Goal: Task Accomplishment & Management: Manage account settings

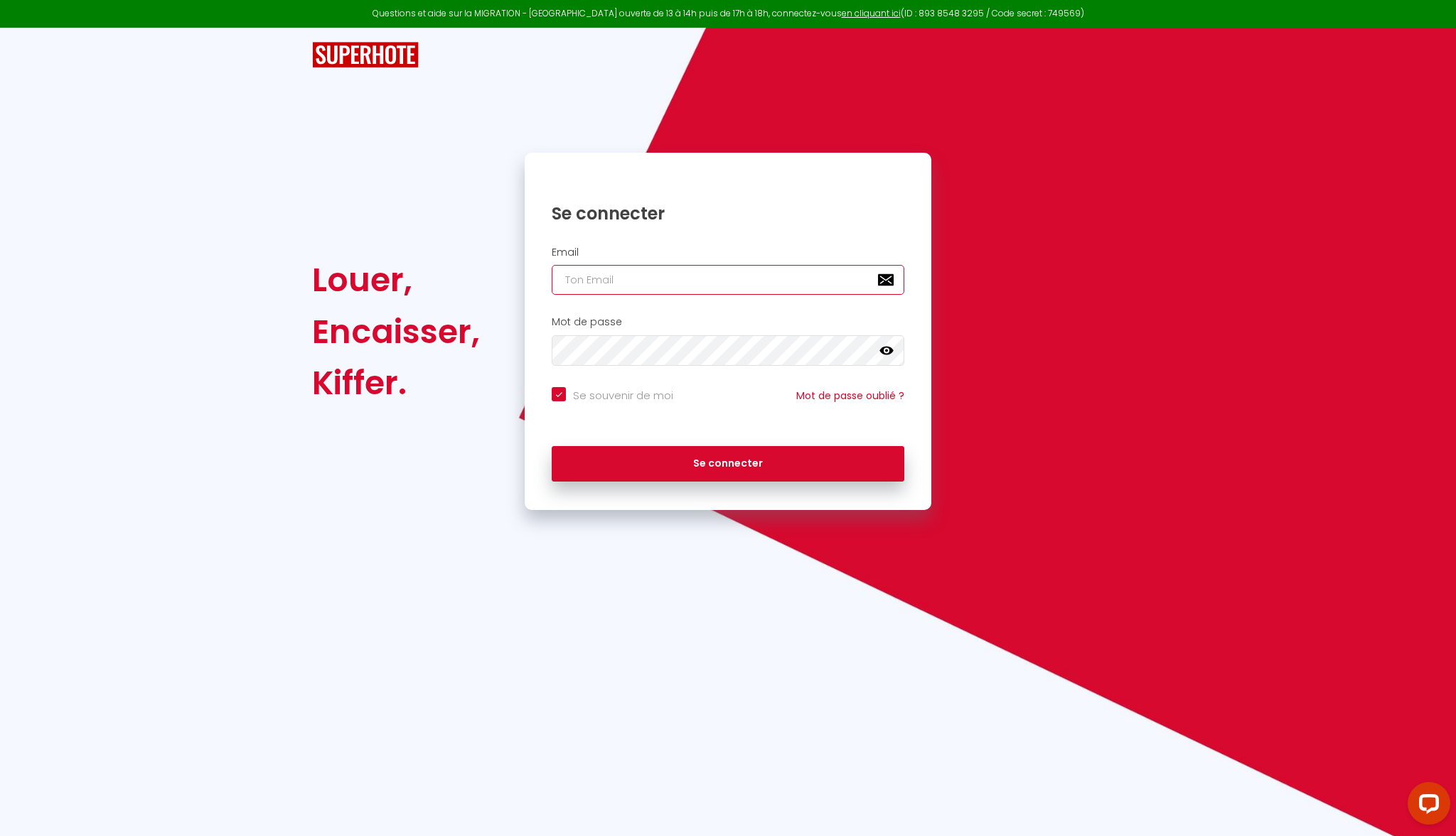
type input "[PERSON_NAME][EMAIL_ADDRESS][DOMAIN_NAME]"
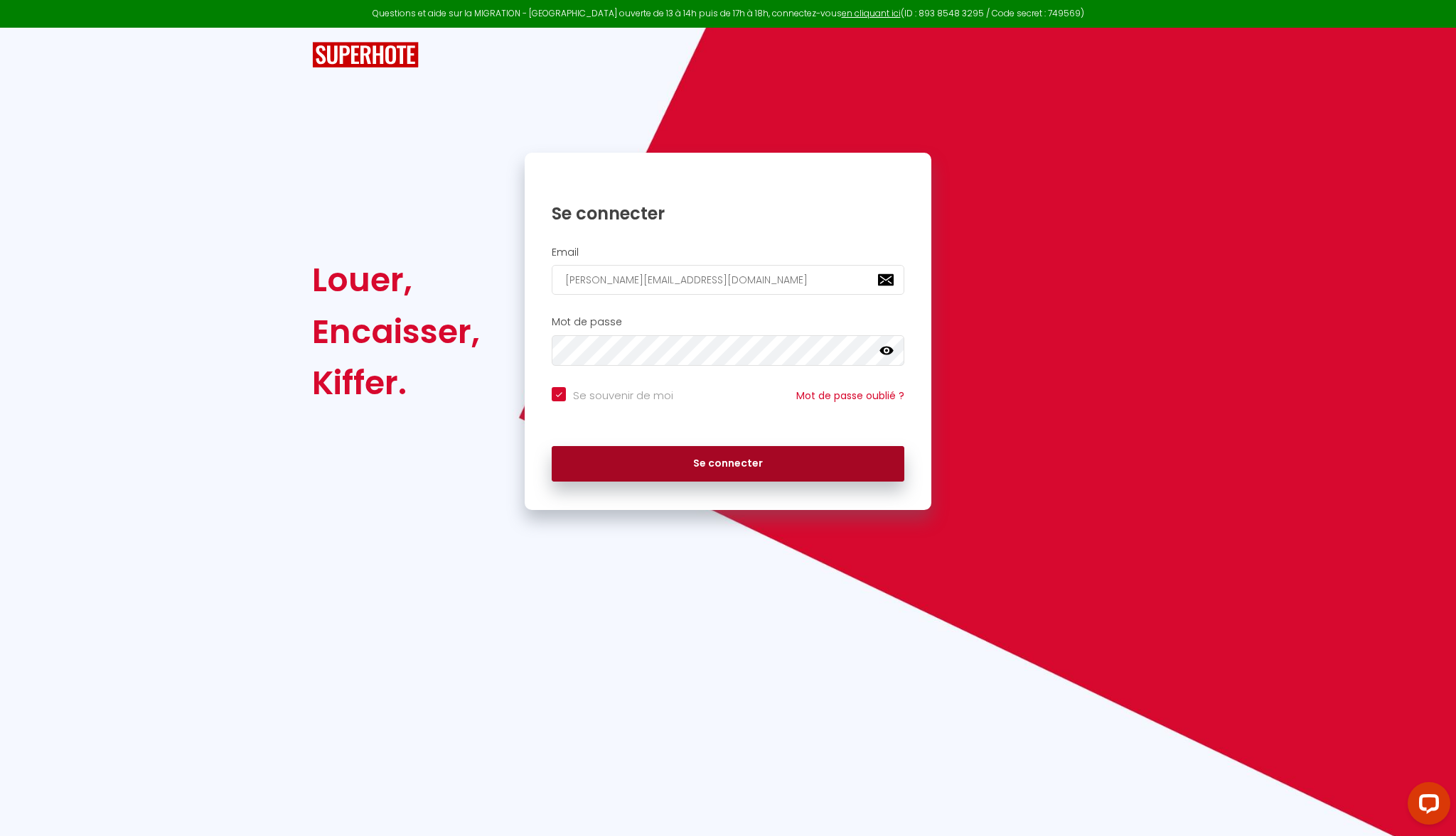
click at [711, 469] on button "Se connecter" at bounding box center [728, 464] width 353 height 36
checkbox input "true"
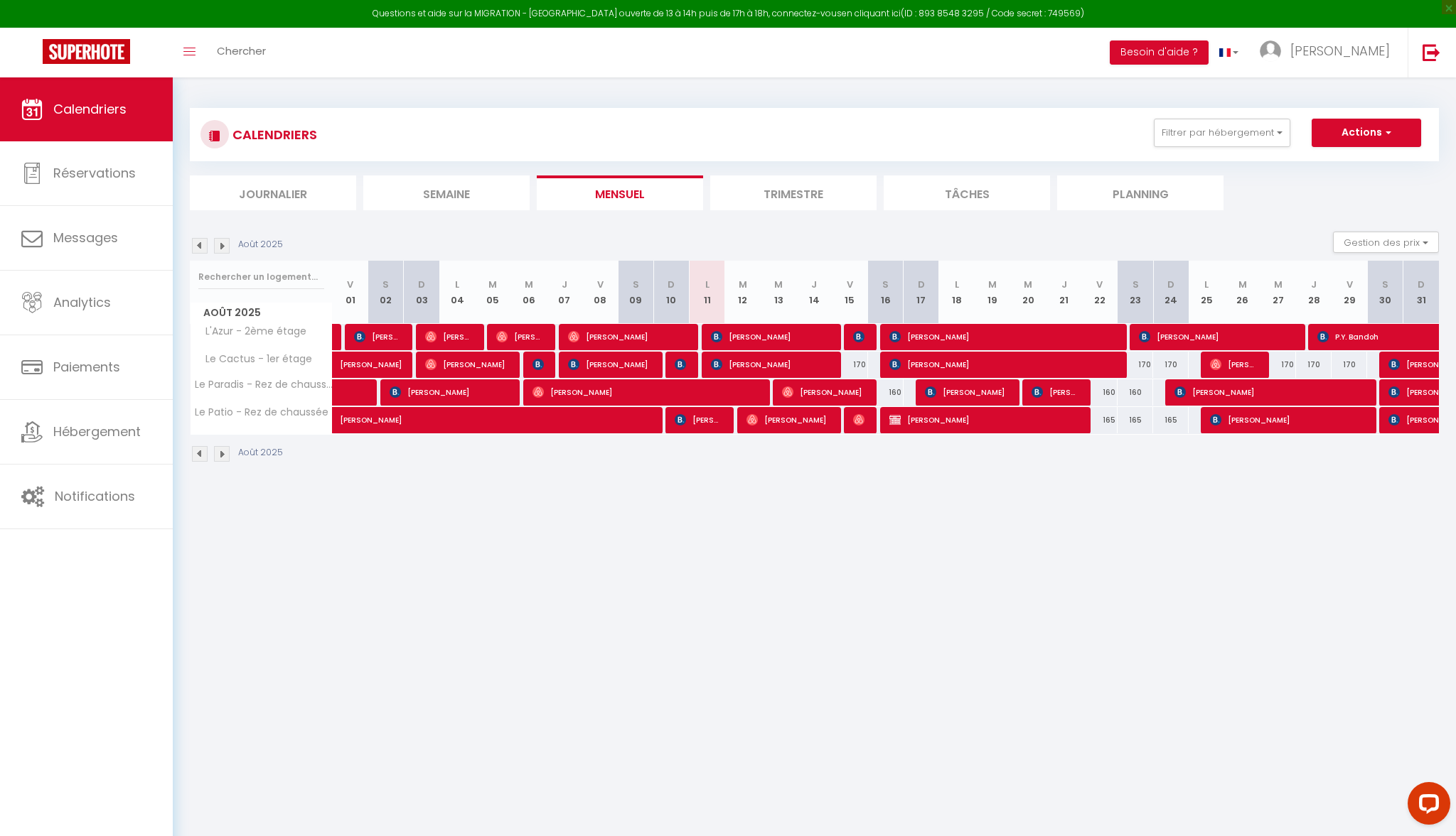
click at [855, 16] on link "en cliquant ici" at bounding box center [870, 13] width 59 height 12
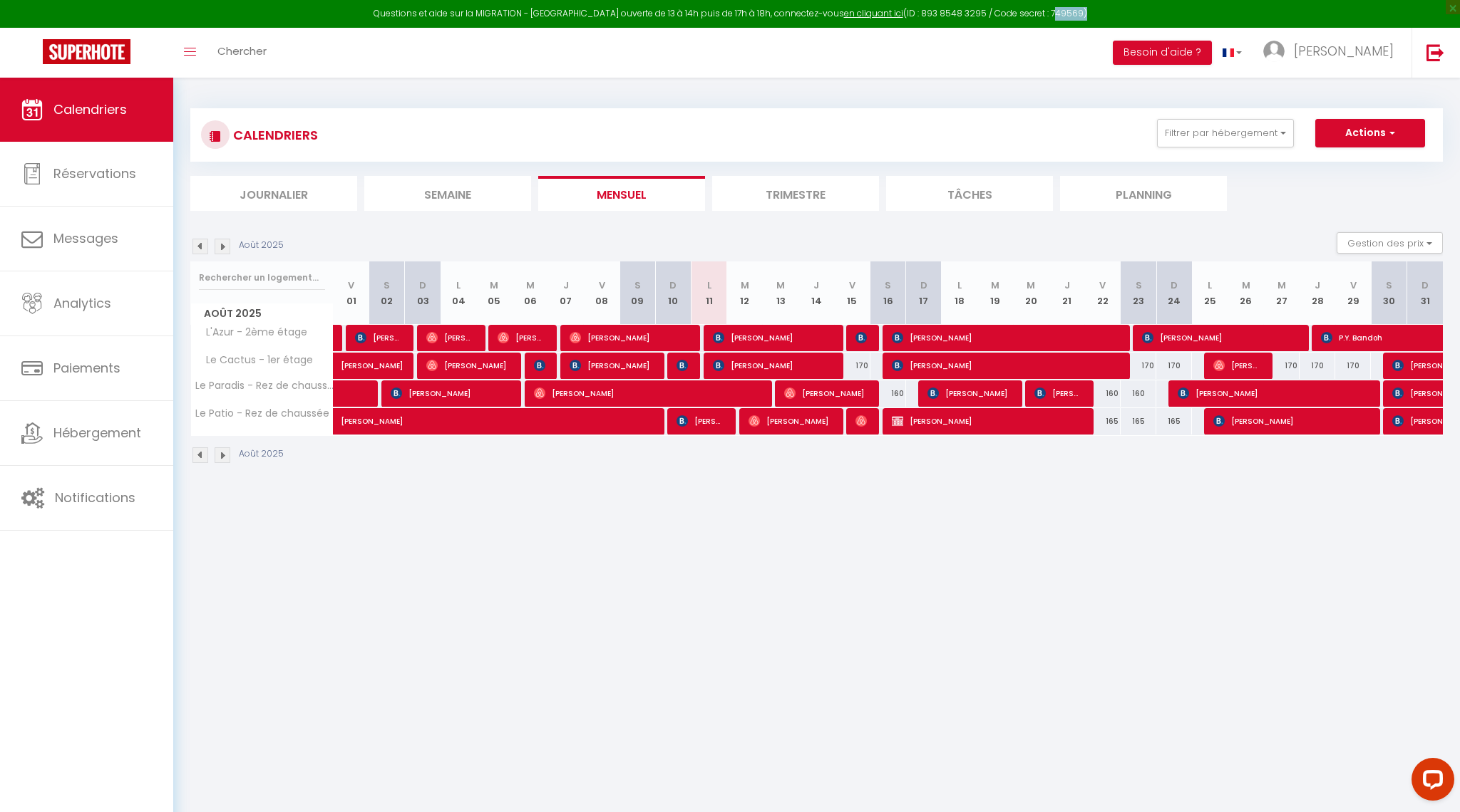
drag, startPoint x: 1031, startPoint y: 13, endPoint x: 1065, endPoint y: 32, distance: 38.9
click at [1061, 15] on div "Questions et aide sur la MIGRATION - Salle Zoom ouverte de 13 à 14h puis de 17h…" at bounding box center [730, 14] width 1460 height 28
copy div "749569"
click at [870, 336] on div at bounding box center [860, 338] width 36 height 27
click at [1119, 189] on li "Planning" at bounding box center [1143, 194] width 167 height 35
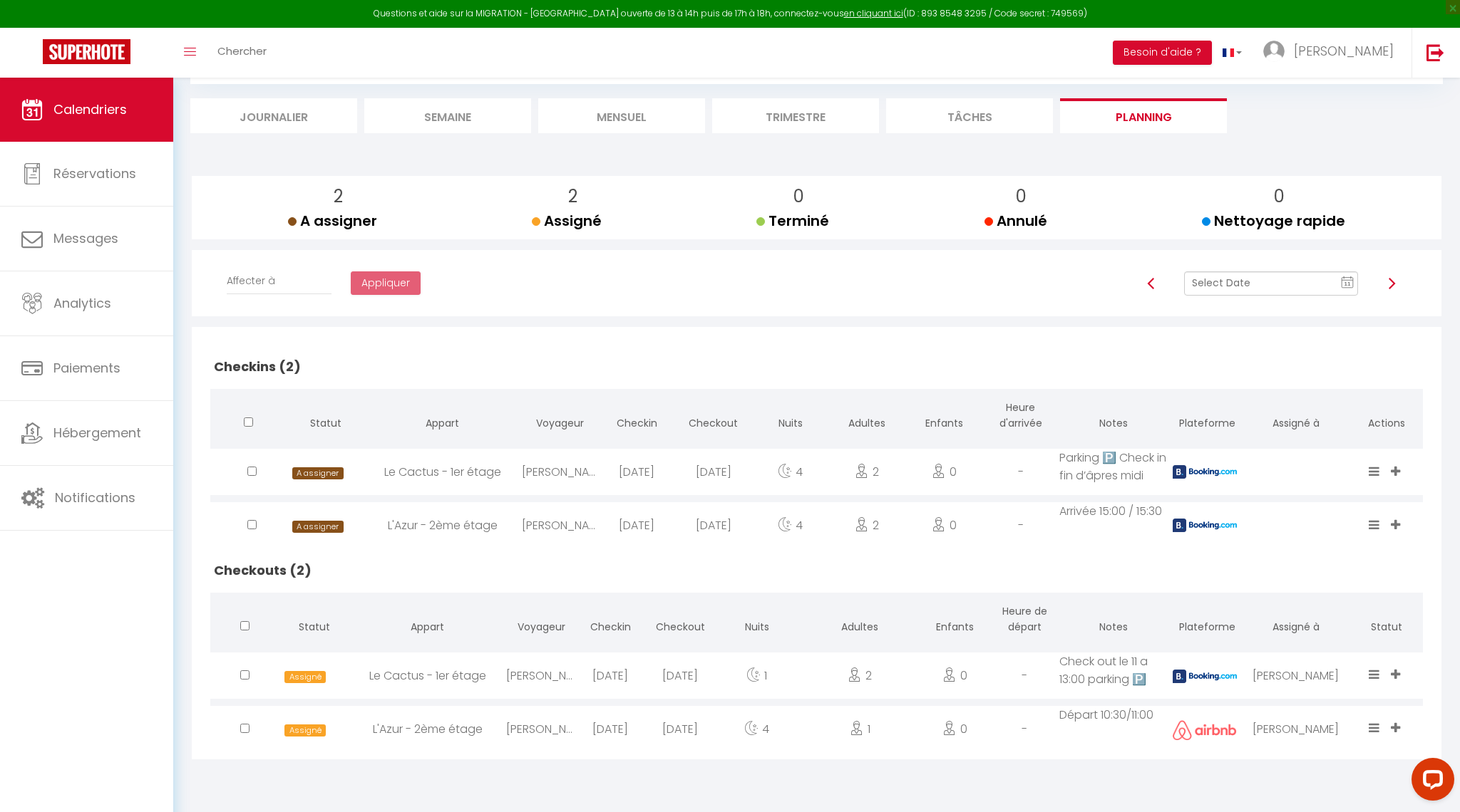
scroll to position [77, 0]
click at [1344, 281] on text "11" at bounding box center [1348, 284] width 7 height 6
click at [1341, 398] on td "16" at bounding box center [1337, 406] width 23 height 23
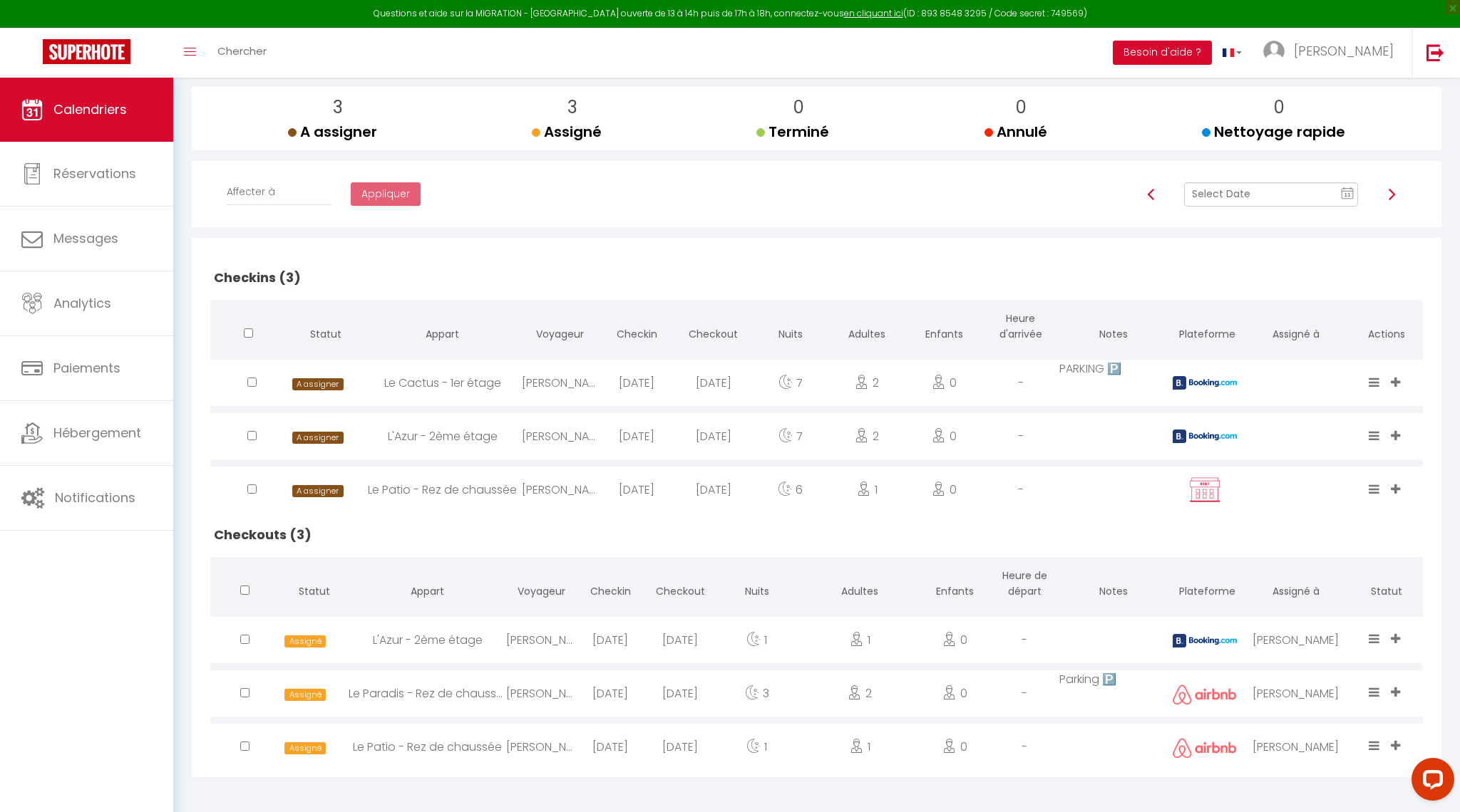
scroll to position [166, 0]
click at [1396, 740] on icon at bounding box center [1395, 746] width 10 height 12
click at [1320, 716] on li "Julie" at bounding box center [1350, 722] width 112 height 27
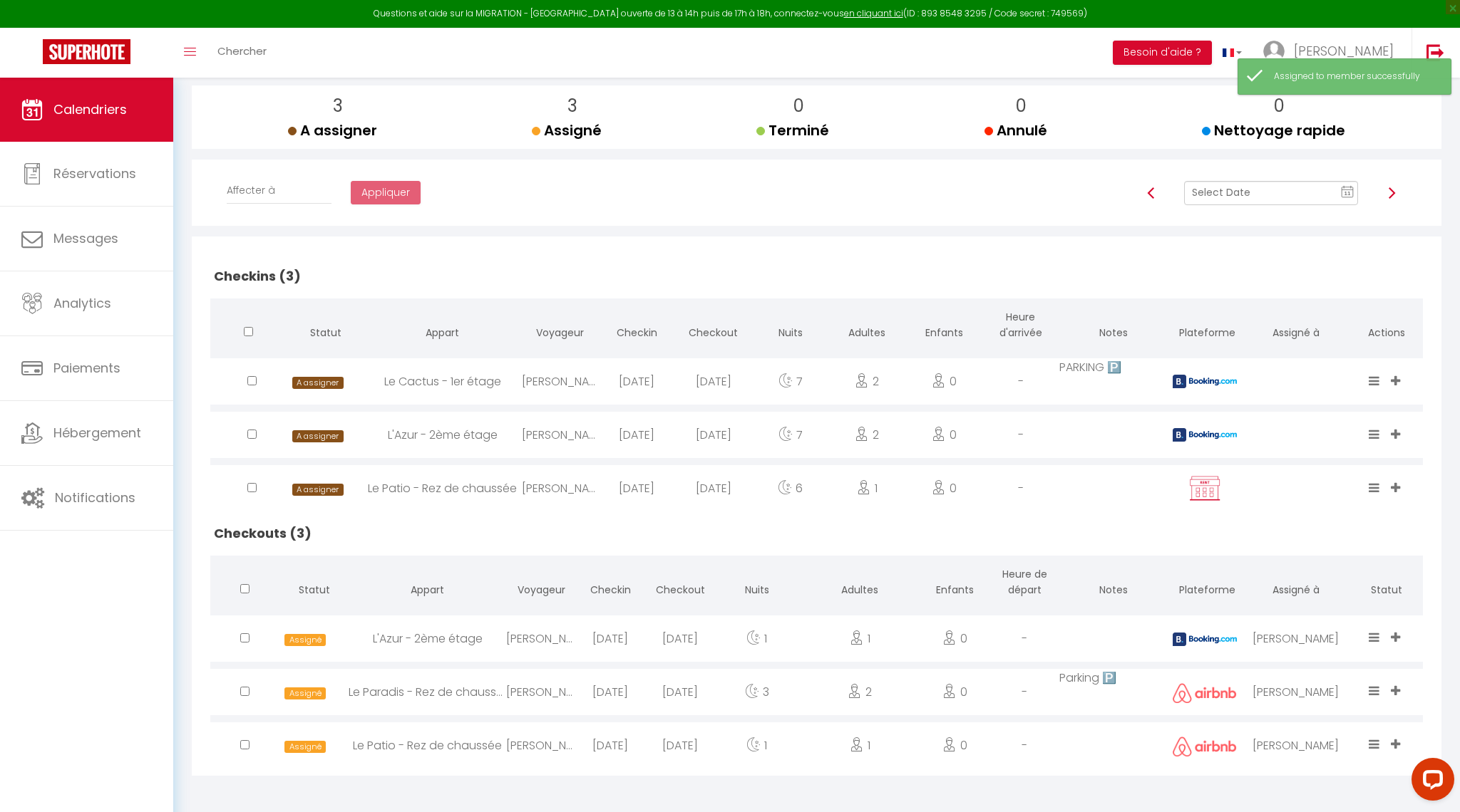
scroll to position [166, 0]
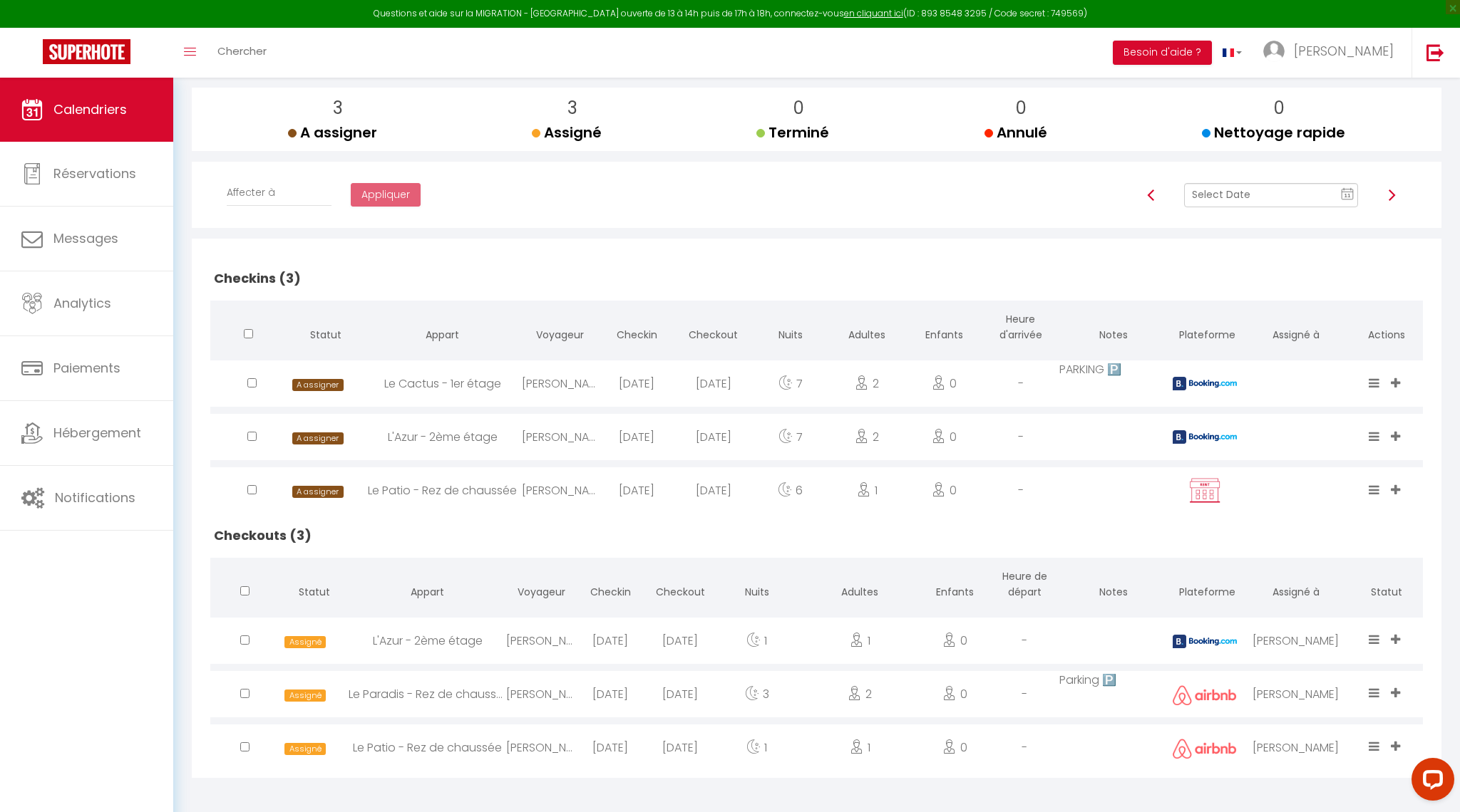
click at [96, 106] on span "Calendriers" at bounding box center [90, 109] width 74 height 18
click at [101, 107] on span "Calendriers" at bounding box center [90, 109] width 74 height 18
click at [109, 50] on img at bounding box center [87, 52] width 88 height 25
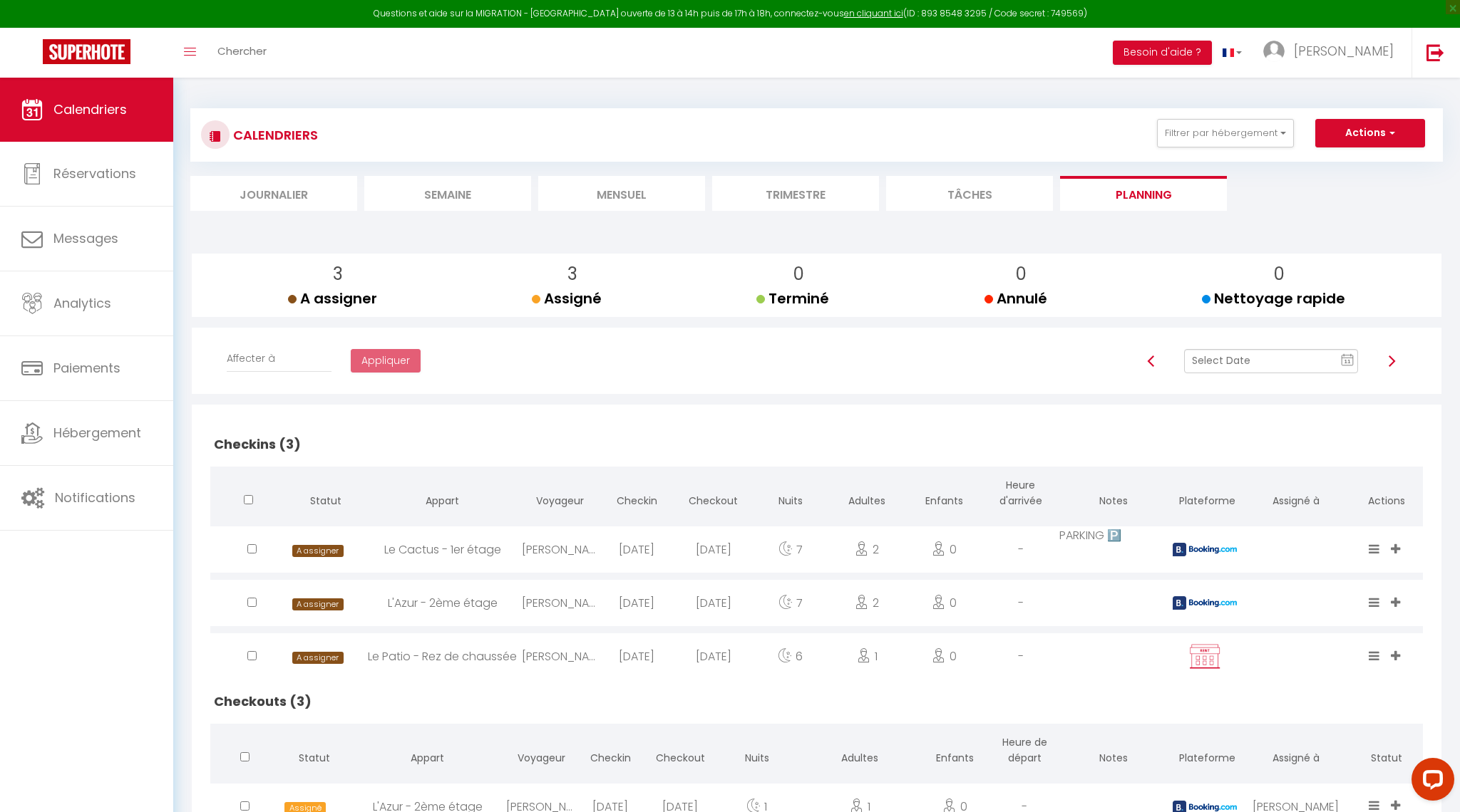
click at [773, 198] on li "Trimestre" at bounding box center [795, 194] width 167 height 35
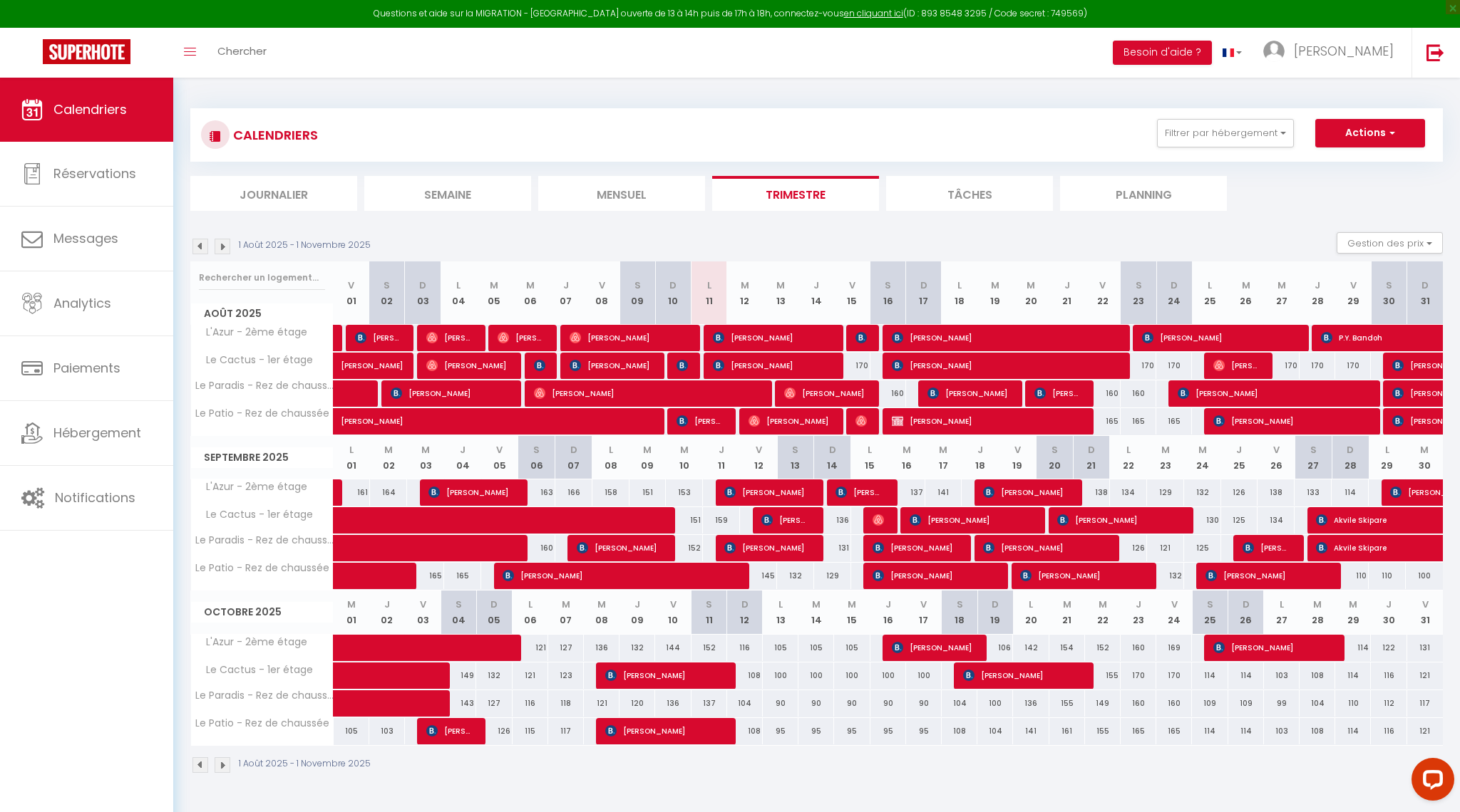
click at [203, 246] on img at bounding box center [200, 247] width 16 height 16
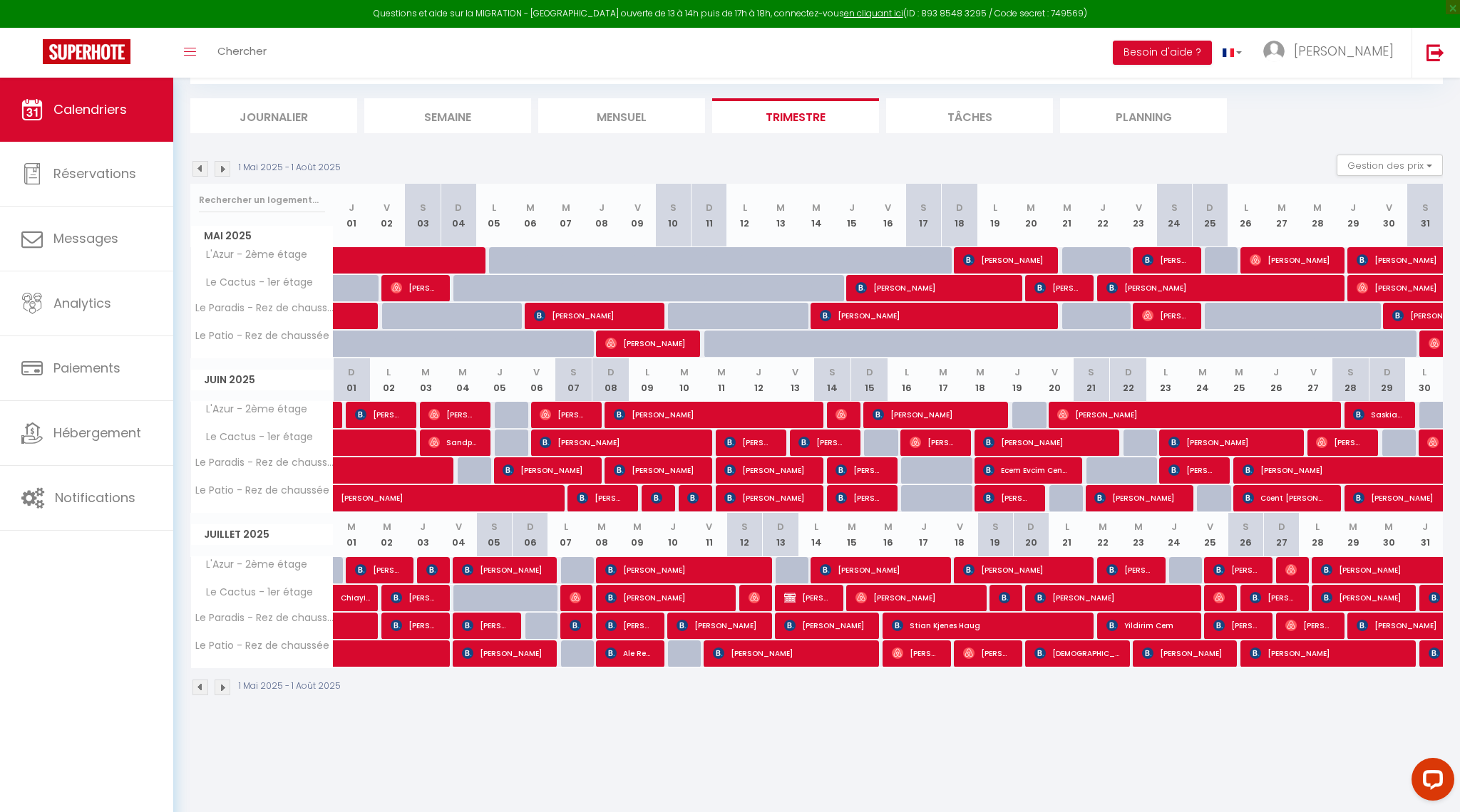
scroll to position [77, 0]
click at [1399, 628] on span "Mads Nielsen" at bounding box center [1421, 625] width 131 height 27
select select "OK"
select select "0"
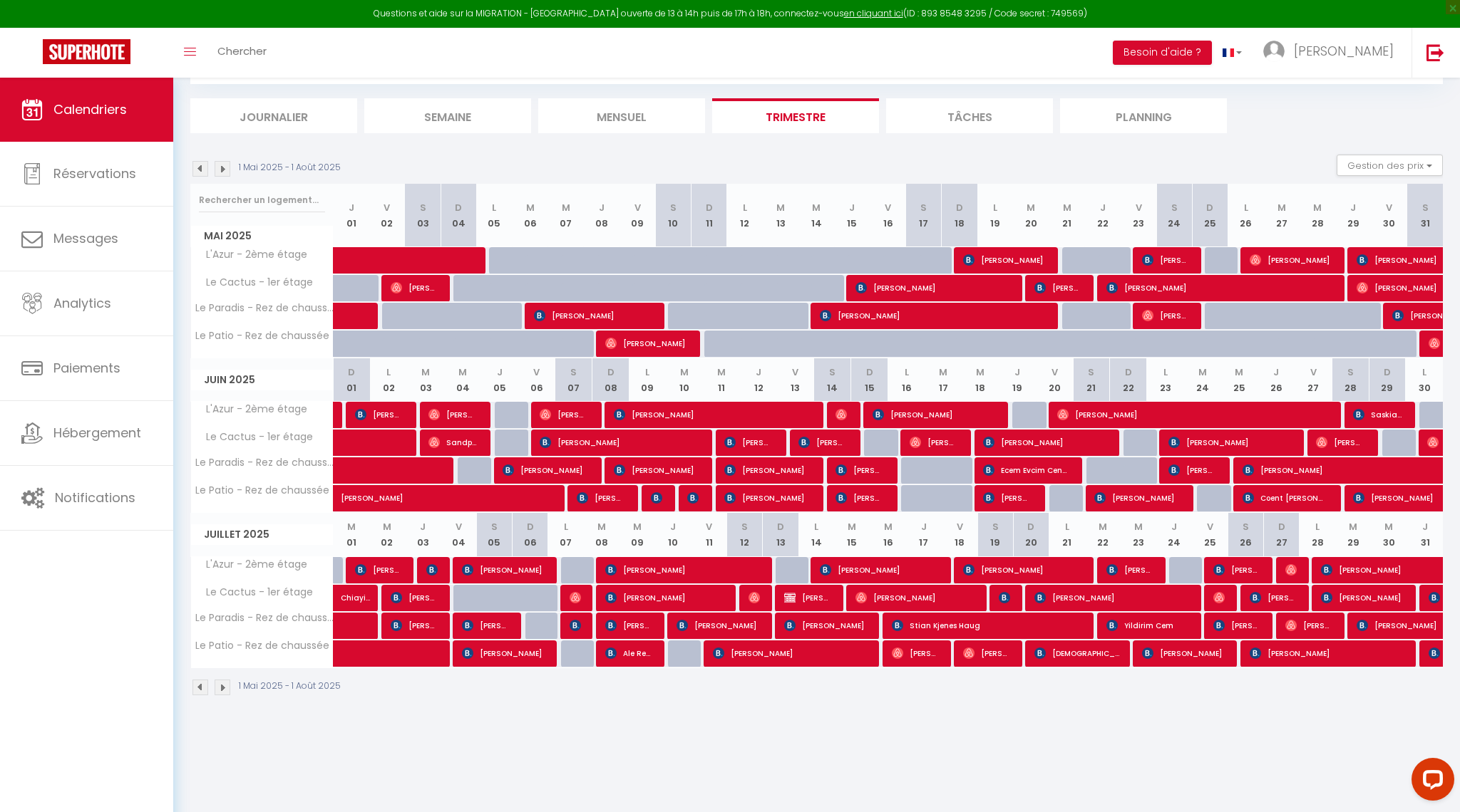
select select "0"
select select "1"
select select
select select "44676"
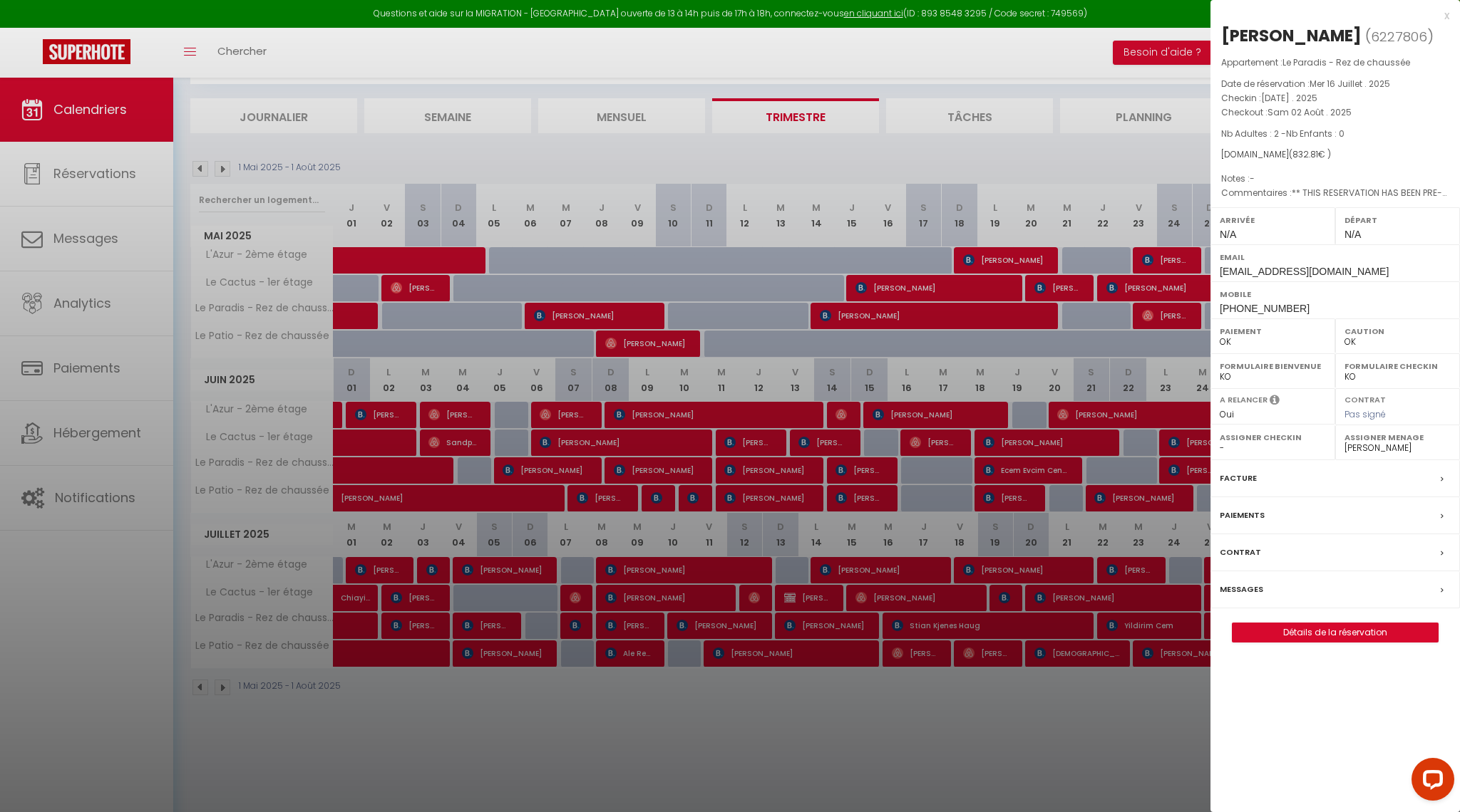
click at [1449, 16] on div "x Mads Nielsen ( 6227806 ) Appartement : Le Paradis - Rez de chaussée Date de r…" at bounding box center [1334, 332] width 249 height 665
click at [1441, 13] on div "x" at bounding box center [1329, 15] width 239 height 17
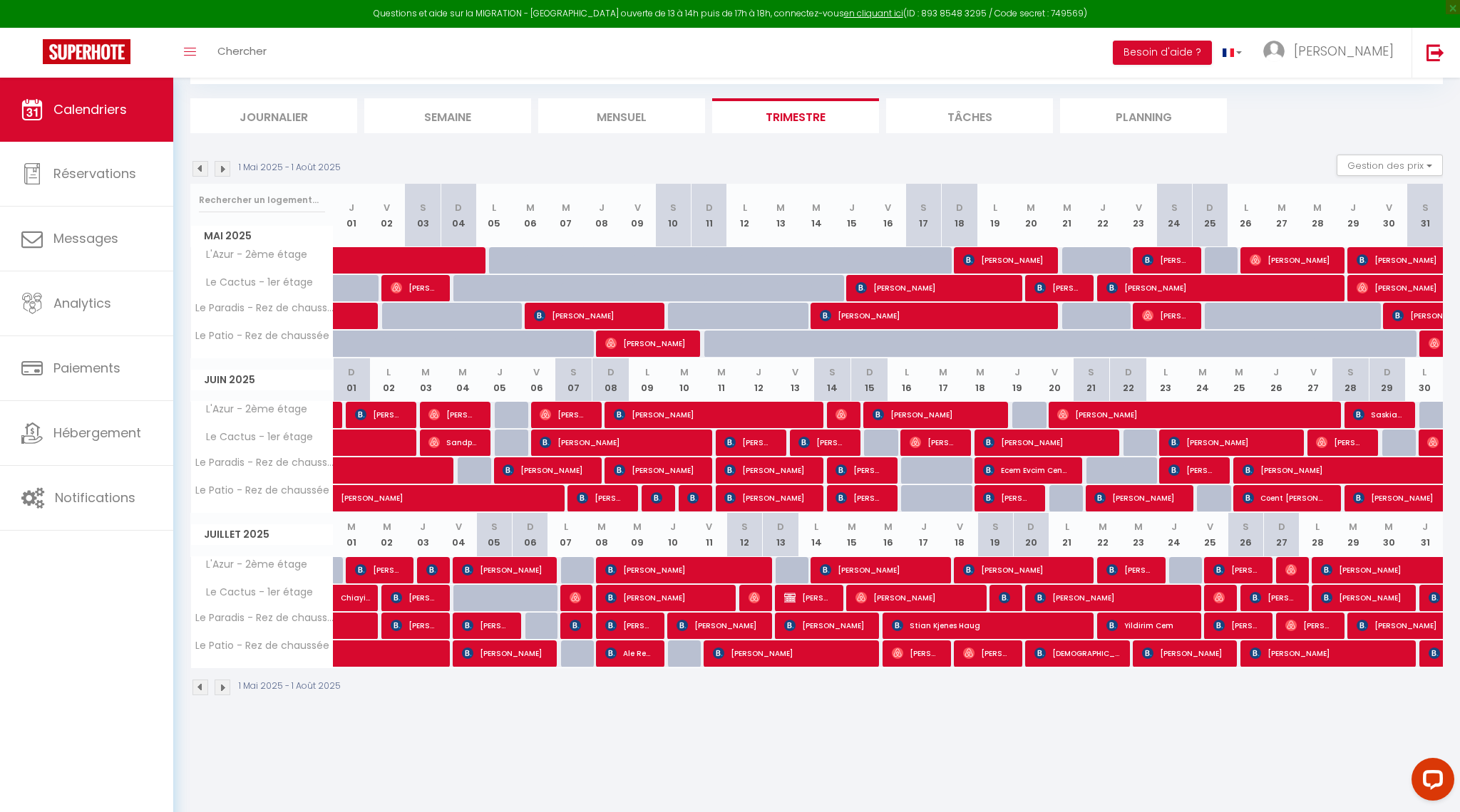
click at [226, 169] on img at bounding box center [222, 169] width 16 height 16
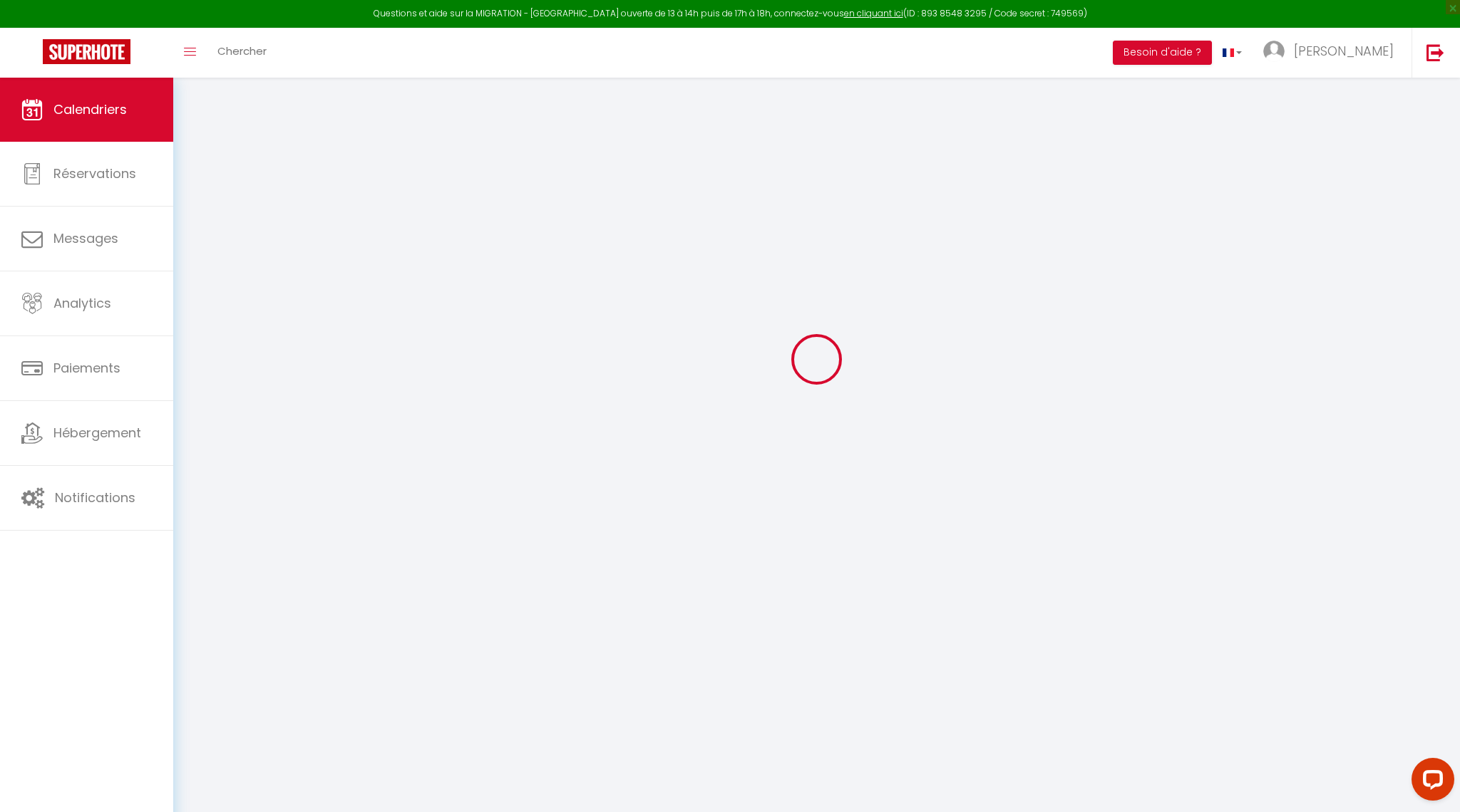
select select "0"
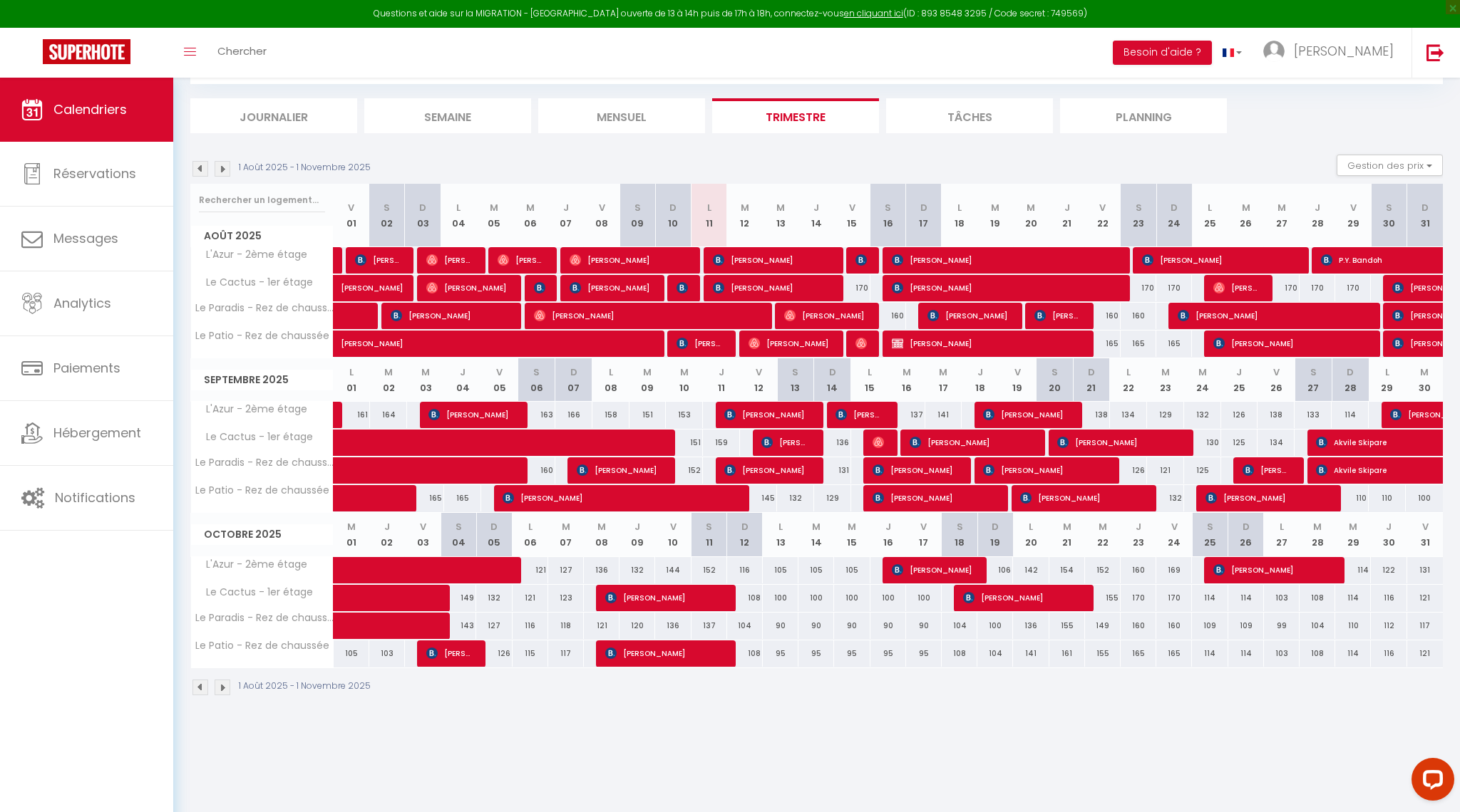
click at [392, 259] on span "[PERSON_NAME]" at bounding box center [378, 260] width 48 height 27
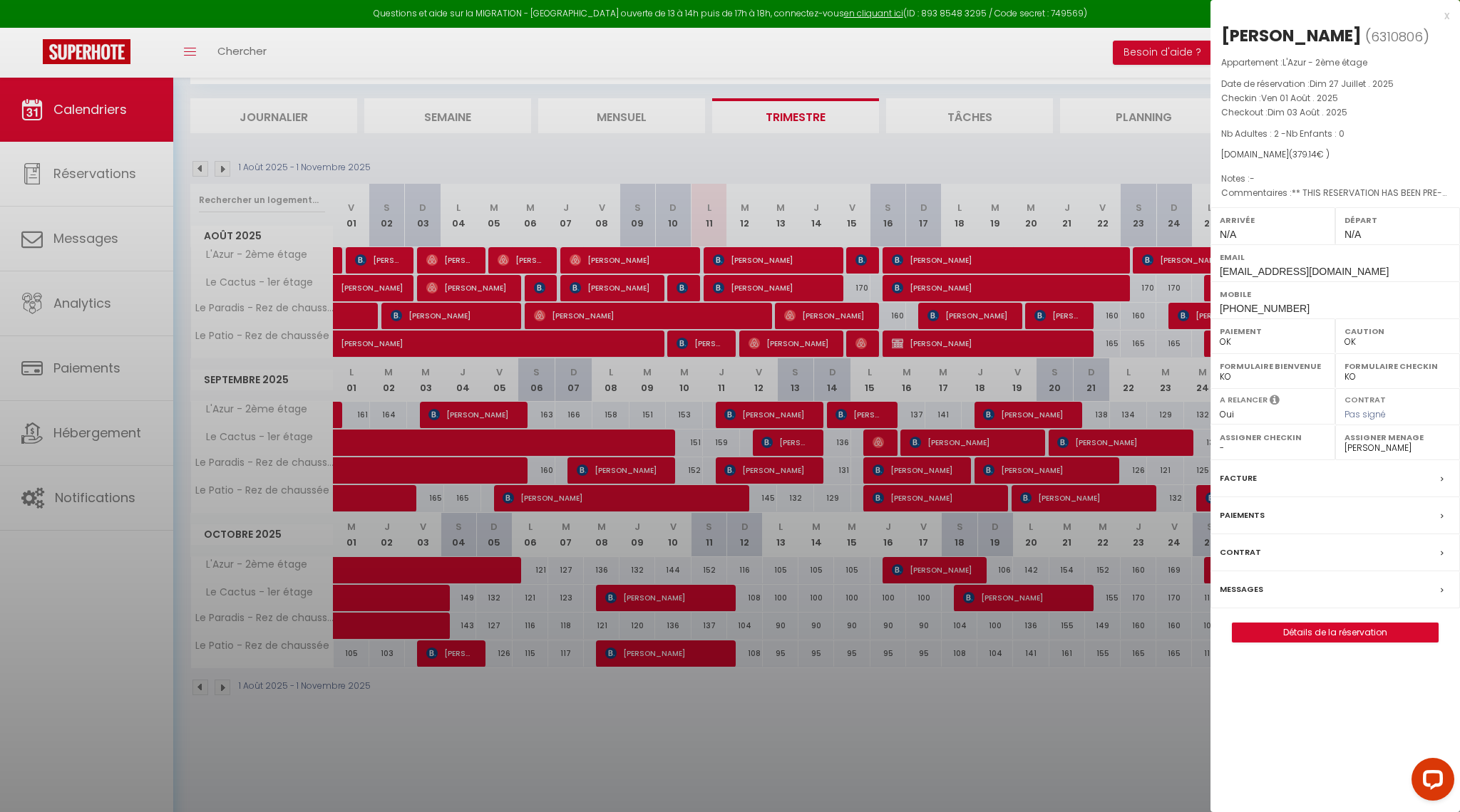
select select "50544"
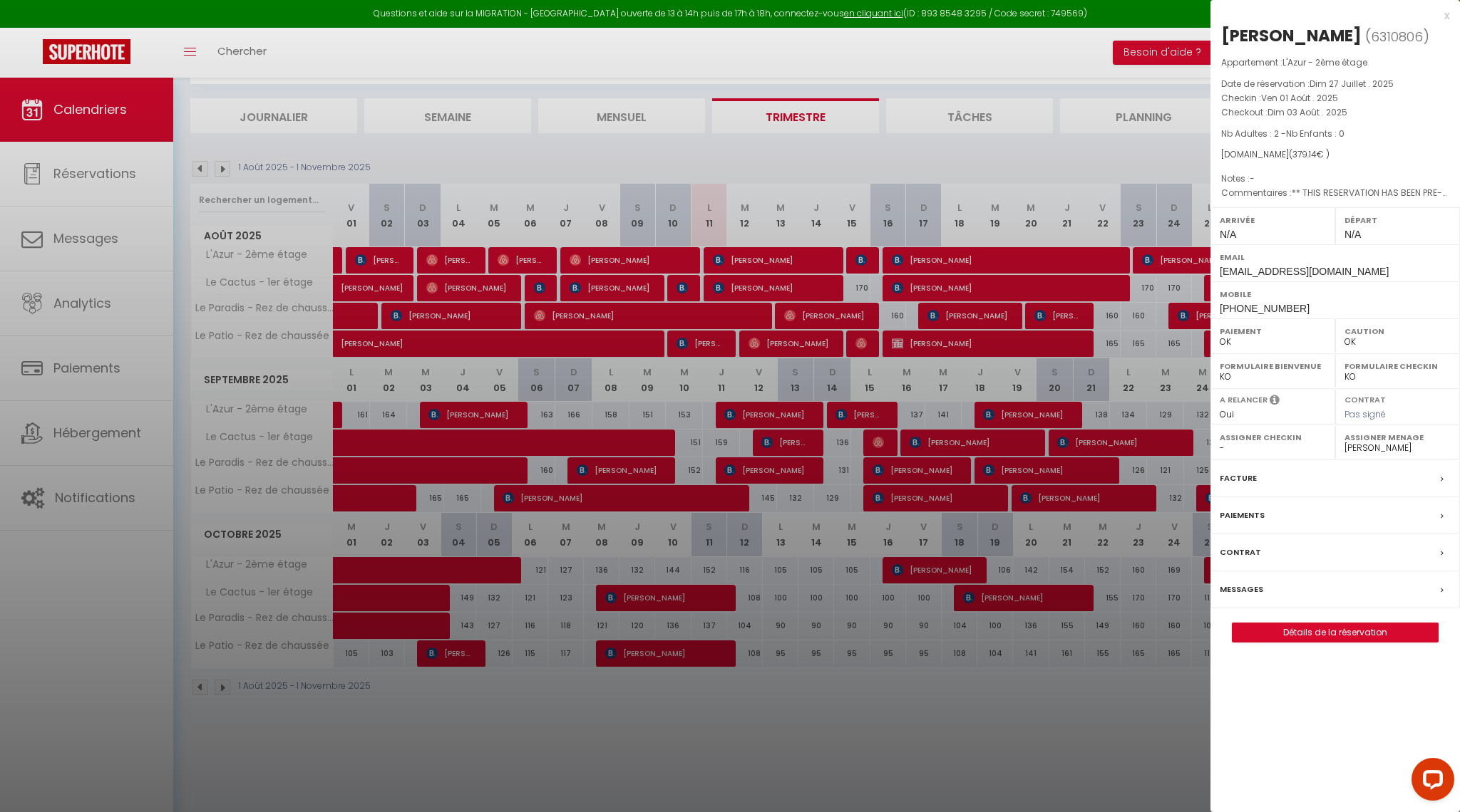
click at [1326, 634] on link "Détails de la réservation" at bounding box center [1335, 632] width 205 height 18
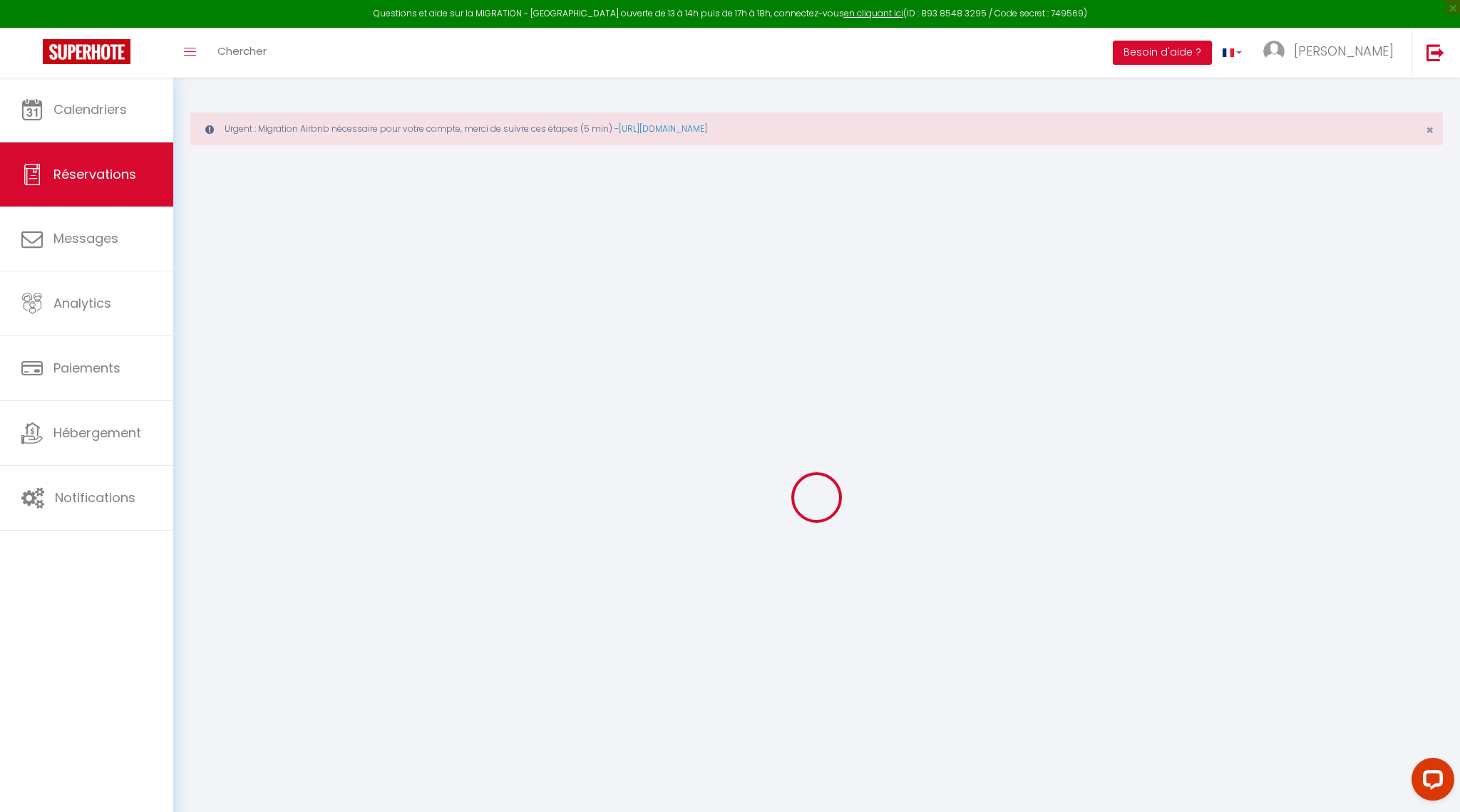
type input "Lionel"
type input "Hugues"
type input "lhugue.138682@guest.booking.com"
type input "+33777300013"
type input "."
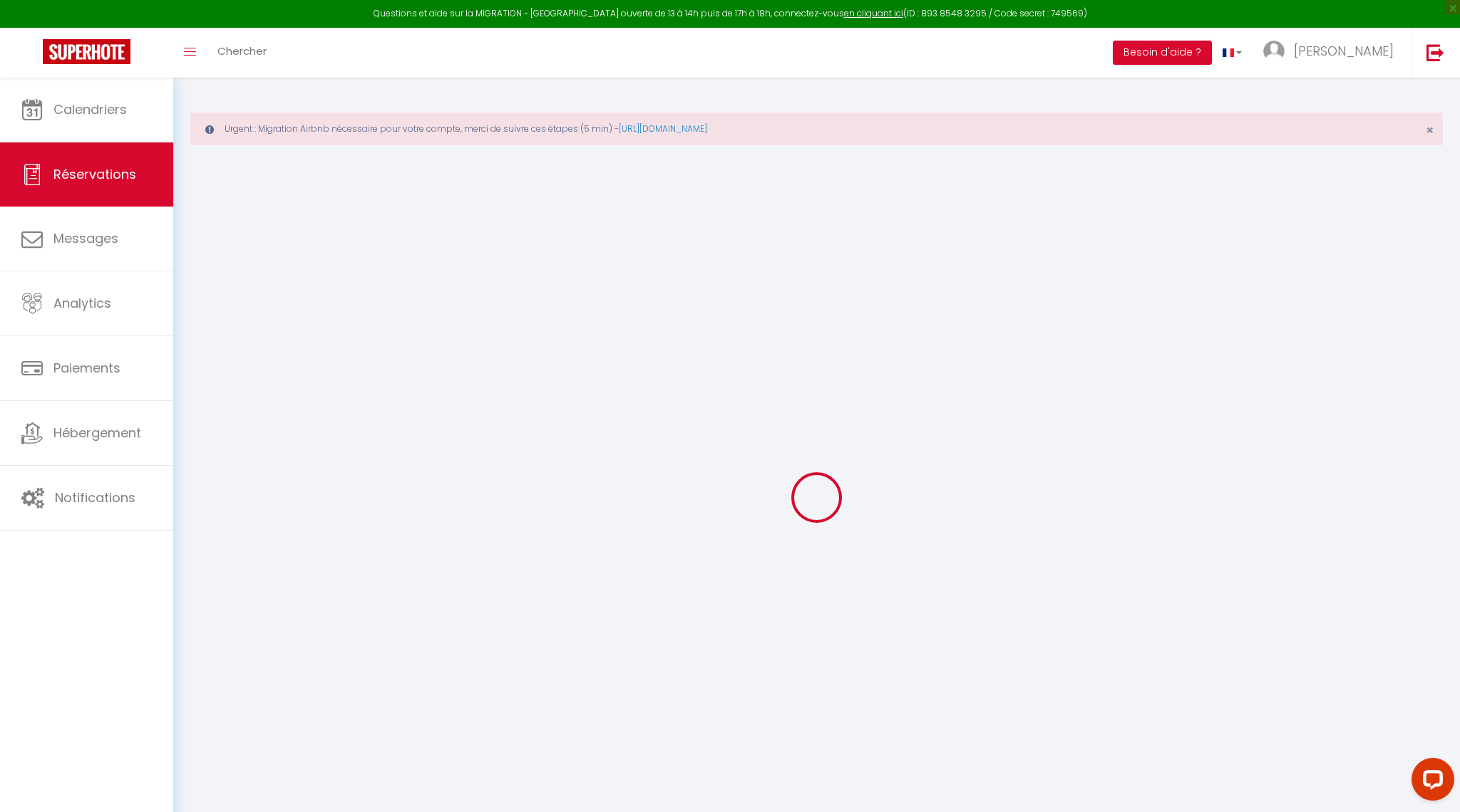
select select "FR"
type input "78.76"
type input "5.31"
select select "64555"
select select "1"
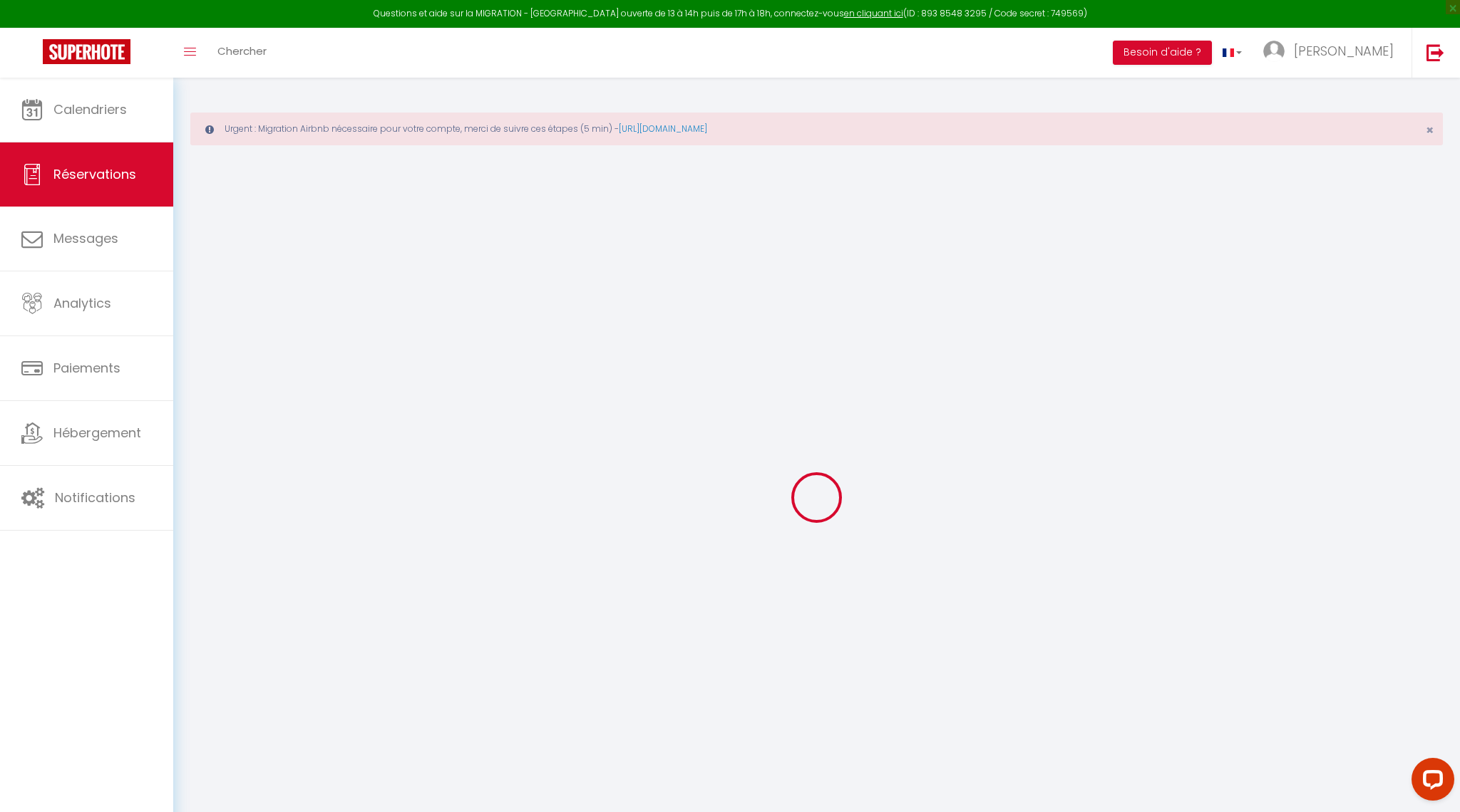
select select
type input "2"
select select "12"
select select "15"
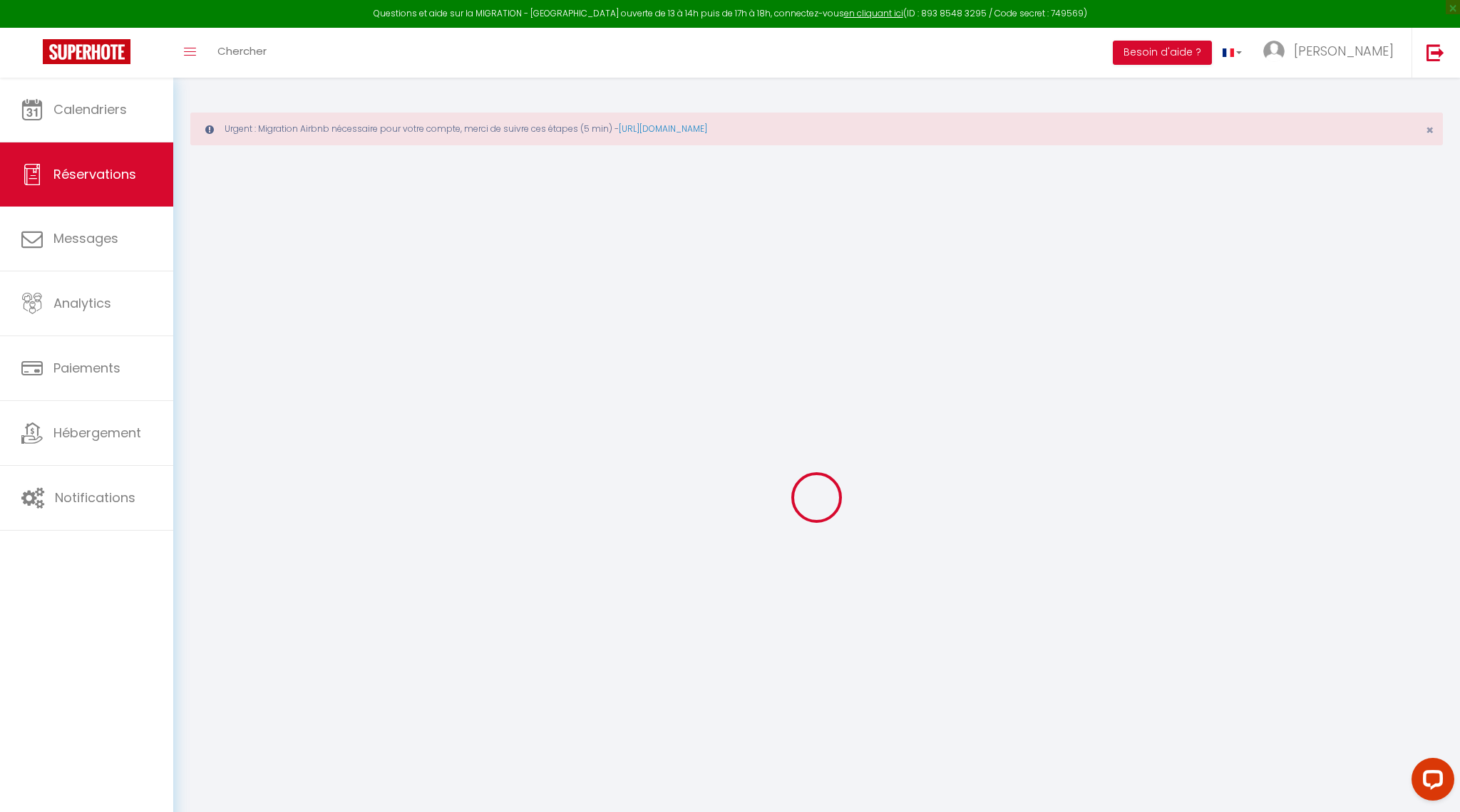
type input "323"
checkbox input "false"
type input "0"
select select "2"
type input "0"
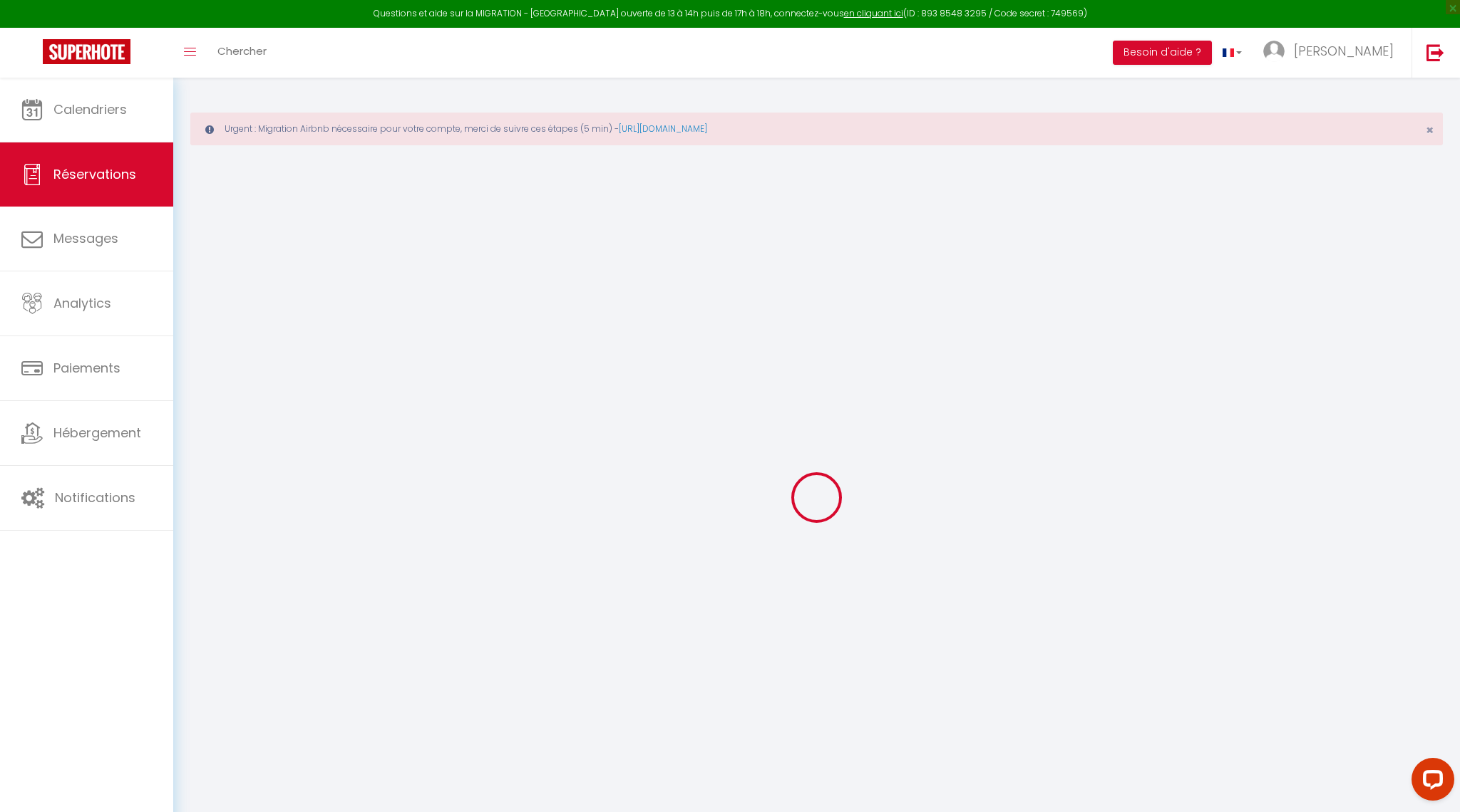
type input "0"
select select
checkbox input "false"
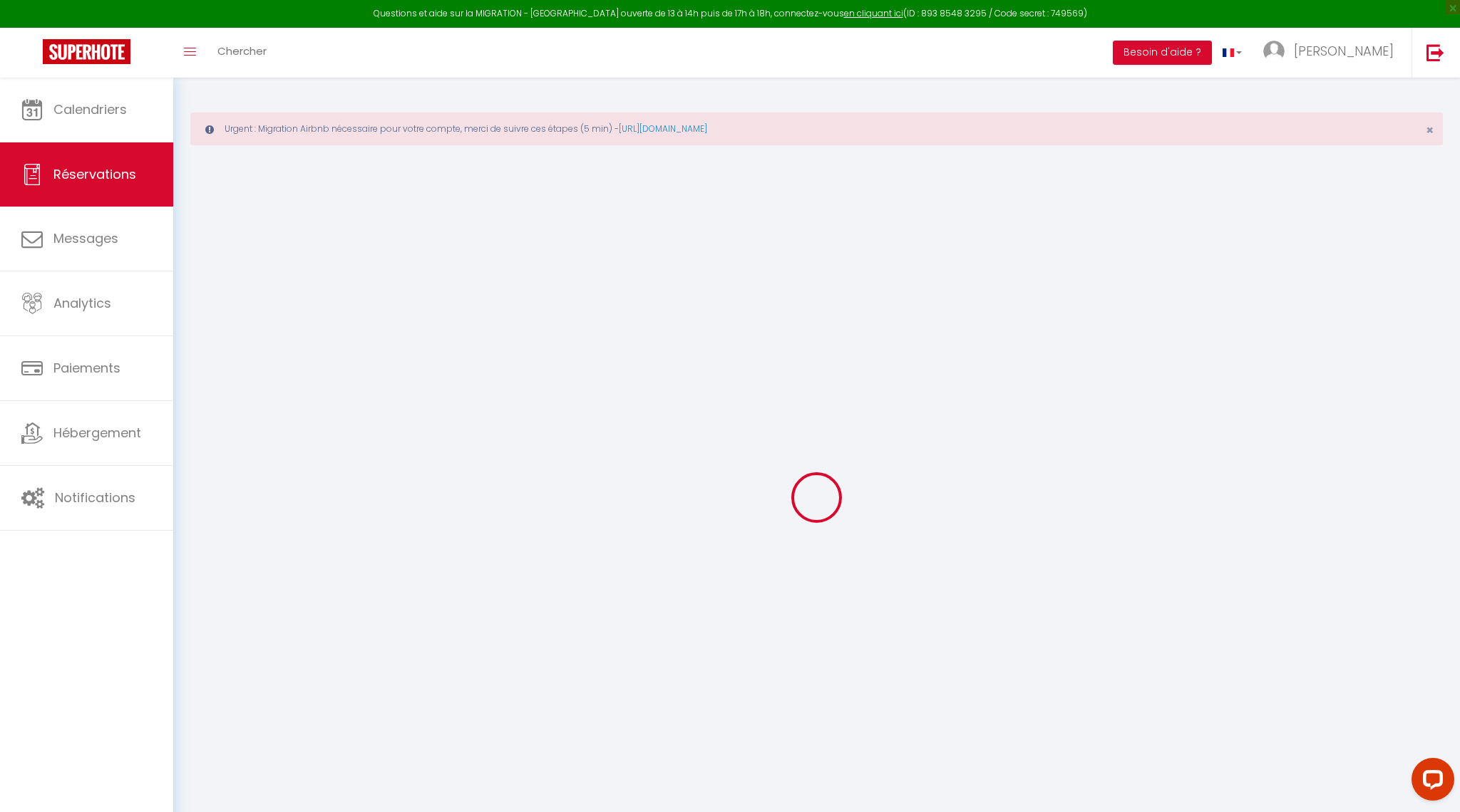
select select
checkbox input "false"
select select
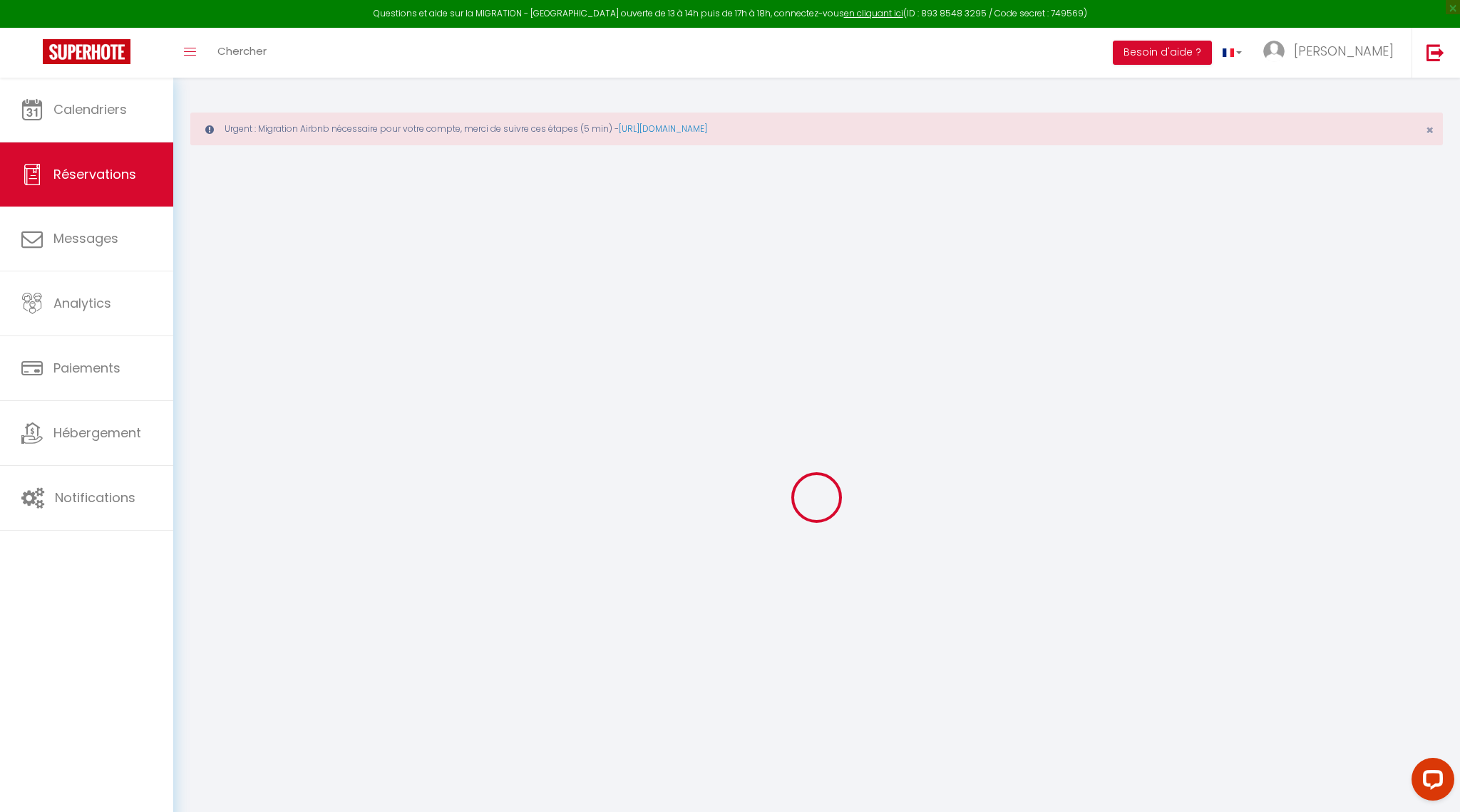
checkbox input "false"
select select
checkbox input "false"
type textarea "** THIS RESERVATION HAS BEEN PRE-PAID ** Reservation has a cancellation grace p…"
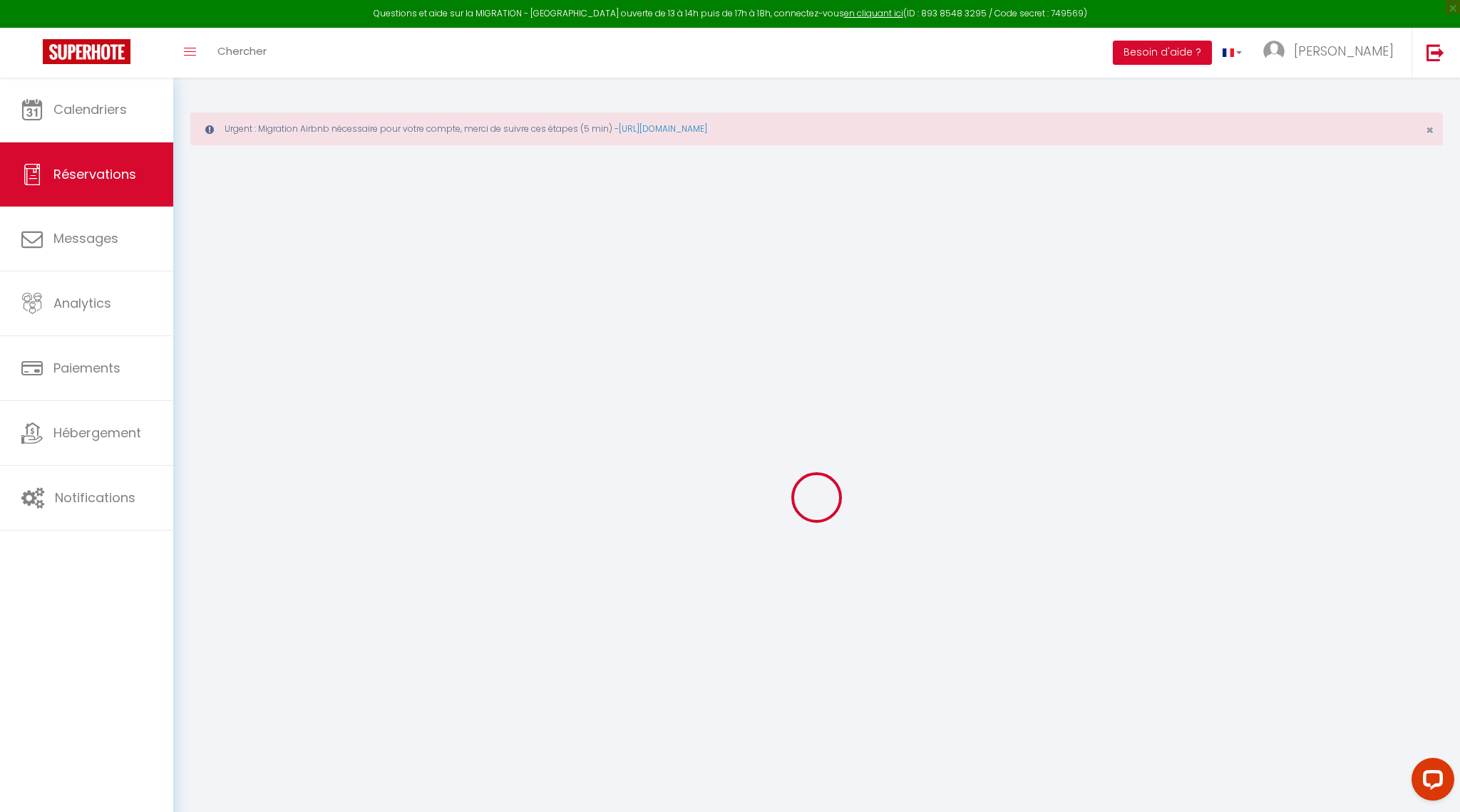
type input "35"
type input "21.14"
select select
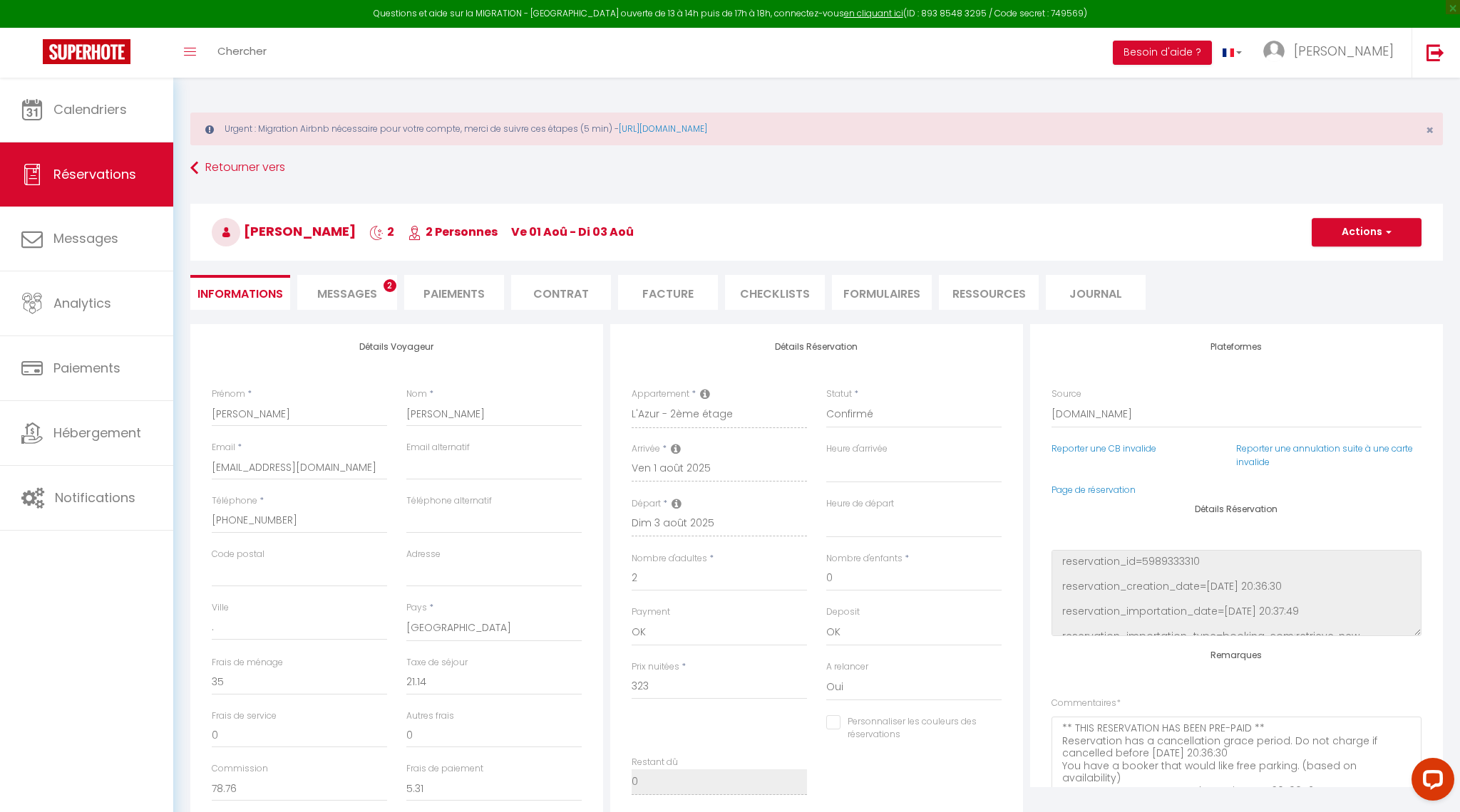
checkbox input "false"
select select
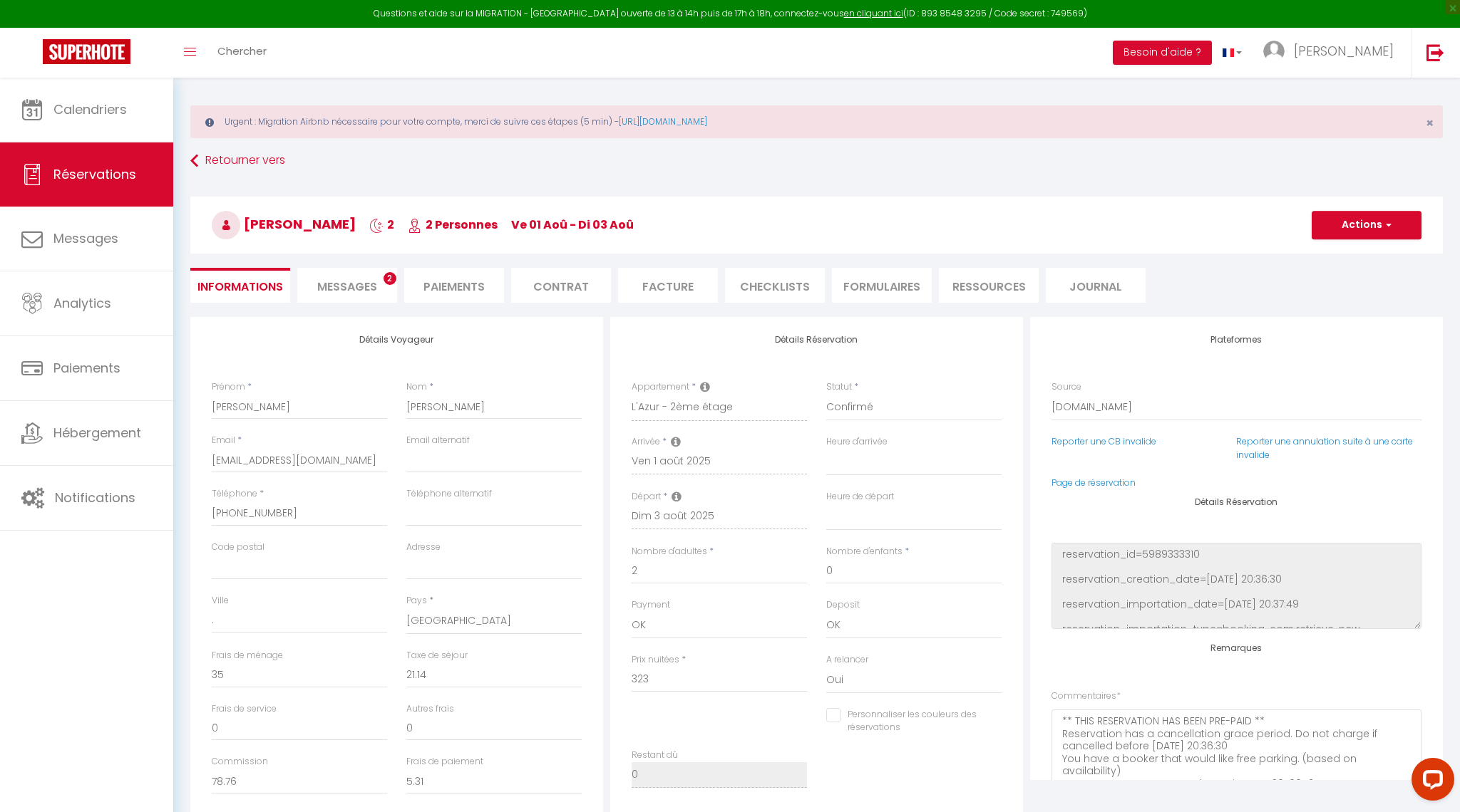
scroll to position [9, 0]
click at [365, 286] on span "Messages" at bounding box center [347, 285] width 60 height 17
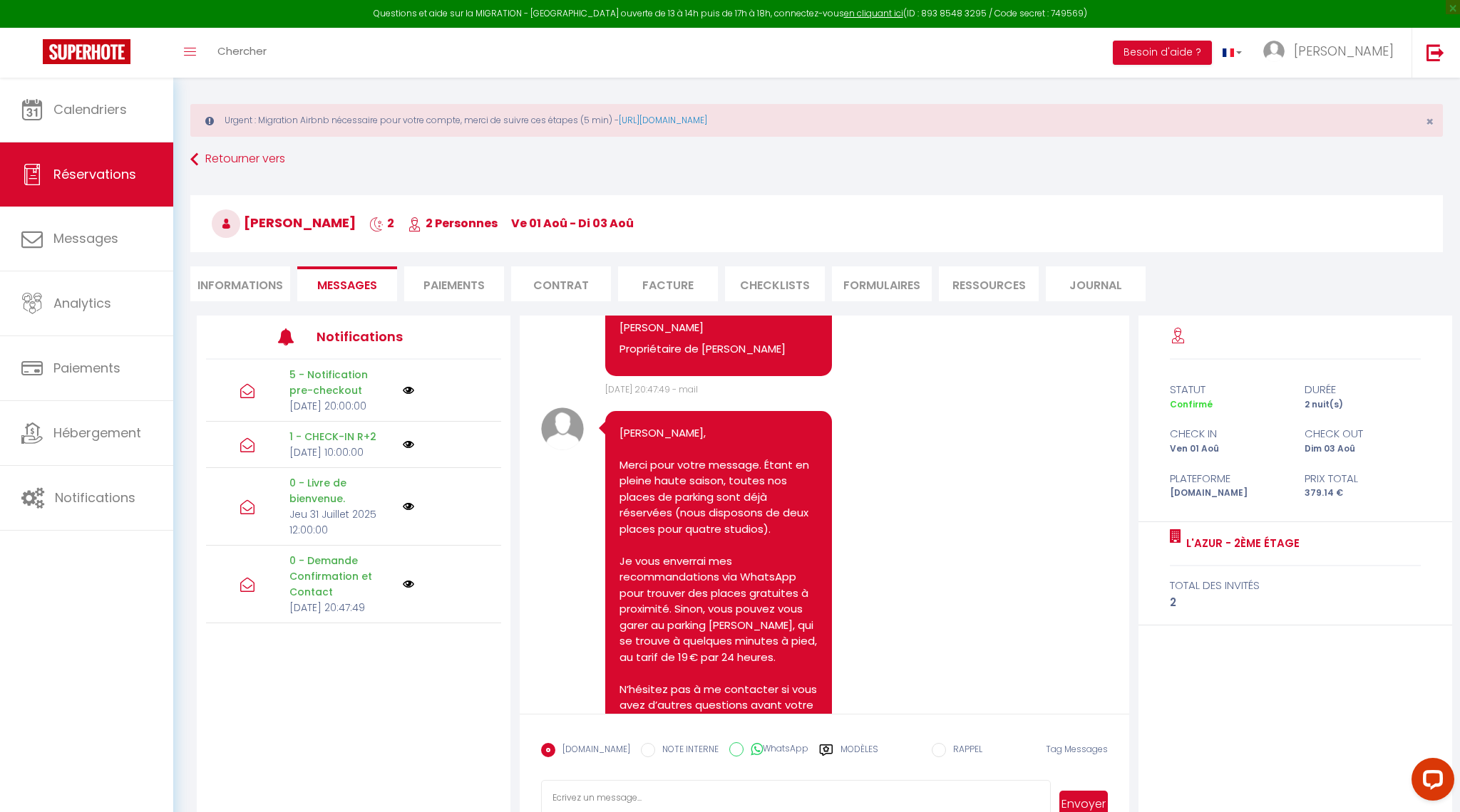
scroll to position [448, 0]
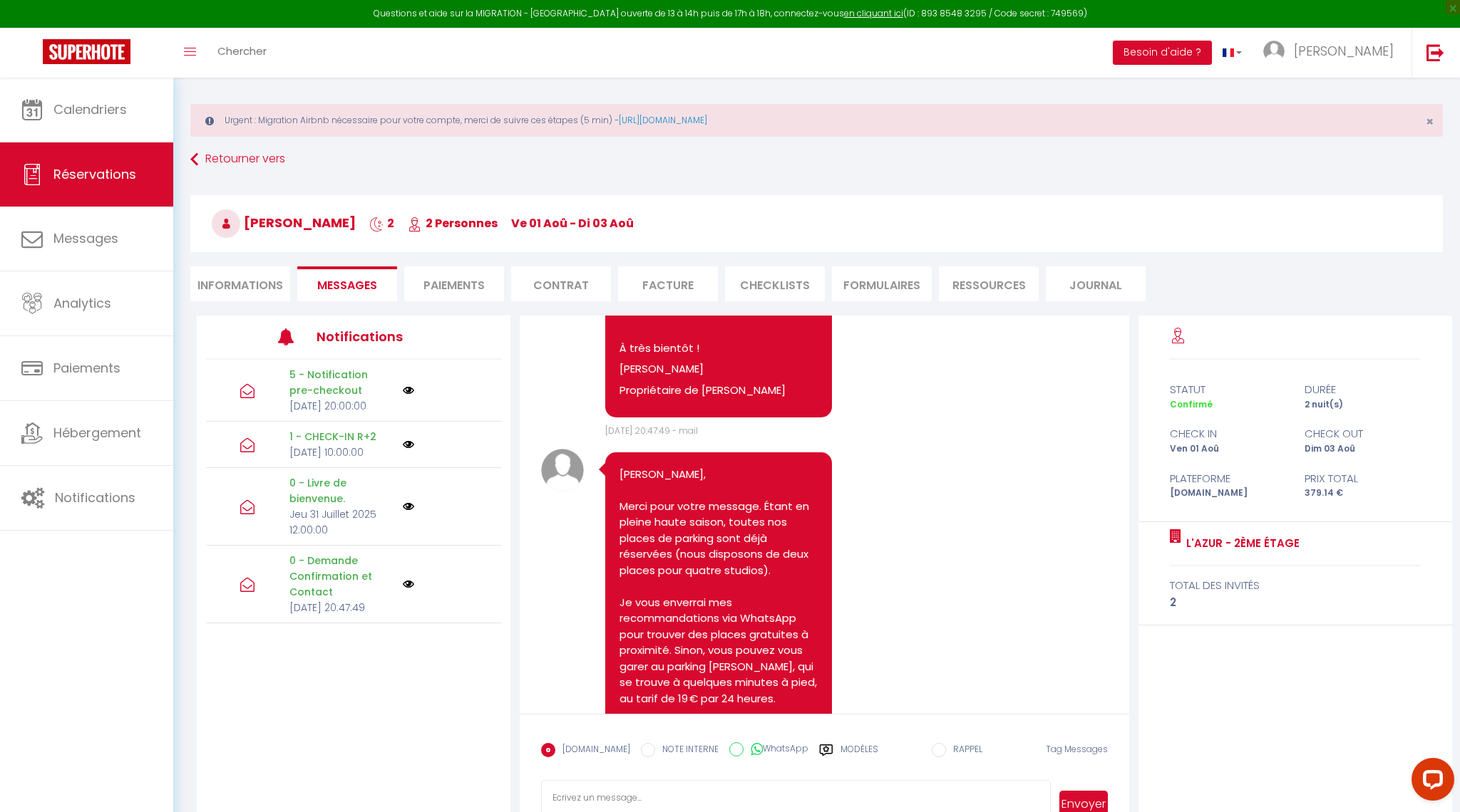
drag, startPoint x: 622, startPoint y: 471, endPoint x: 740, endPoint y: 569, distance: 153.4
click at [740, 569] on pre "Cher Lionel, Merci pour votre message. Étant en pleine haute saison, toutes nos…" at bounding box center [718, 651] width 198 height 370
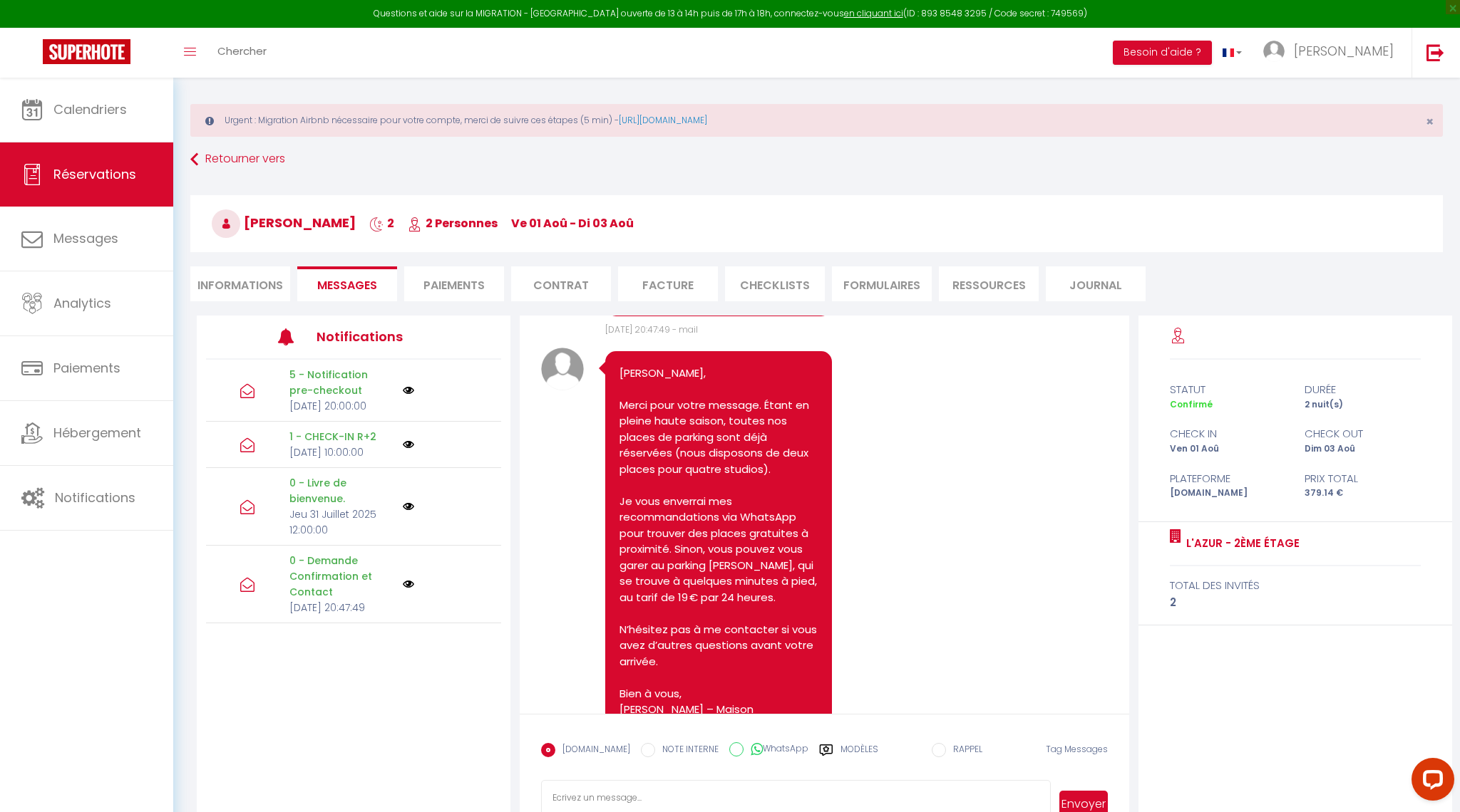
scroll to position [551, 0]
drag, startPoint x: 759, startPoint y: 657, endPoint x: 626, endPoint y: 589, distance: 149.4
click at [604, 611] on div "Cher Lionel, Merci pour votre message. Étant en pleine haute saison, toutes nos…" at bounding box center [732, 550] width 283 height 405
click at [639, 562] on pre "Cher Lionel, Merci pour votre message. Étant en pleine haute saison, toutes nos…" at bounding box center [718, 547] width 198 height 370
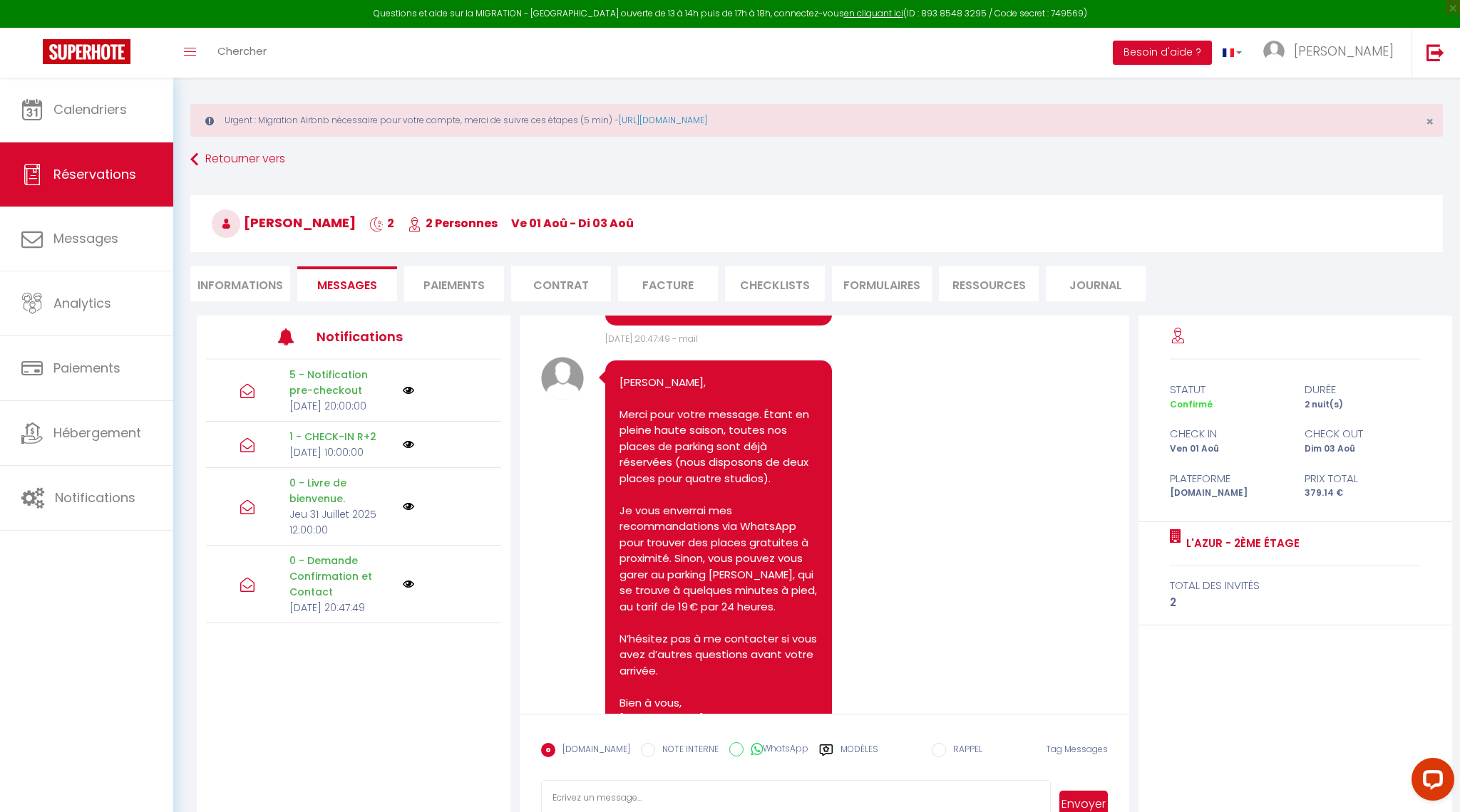
scroll to position [545, 0]
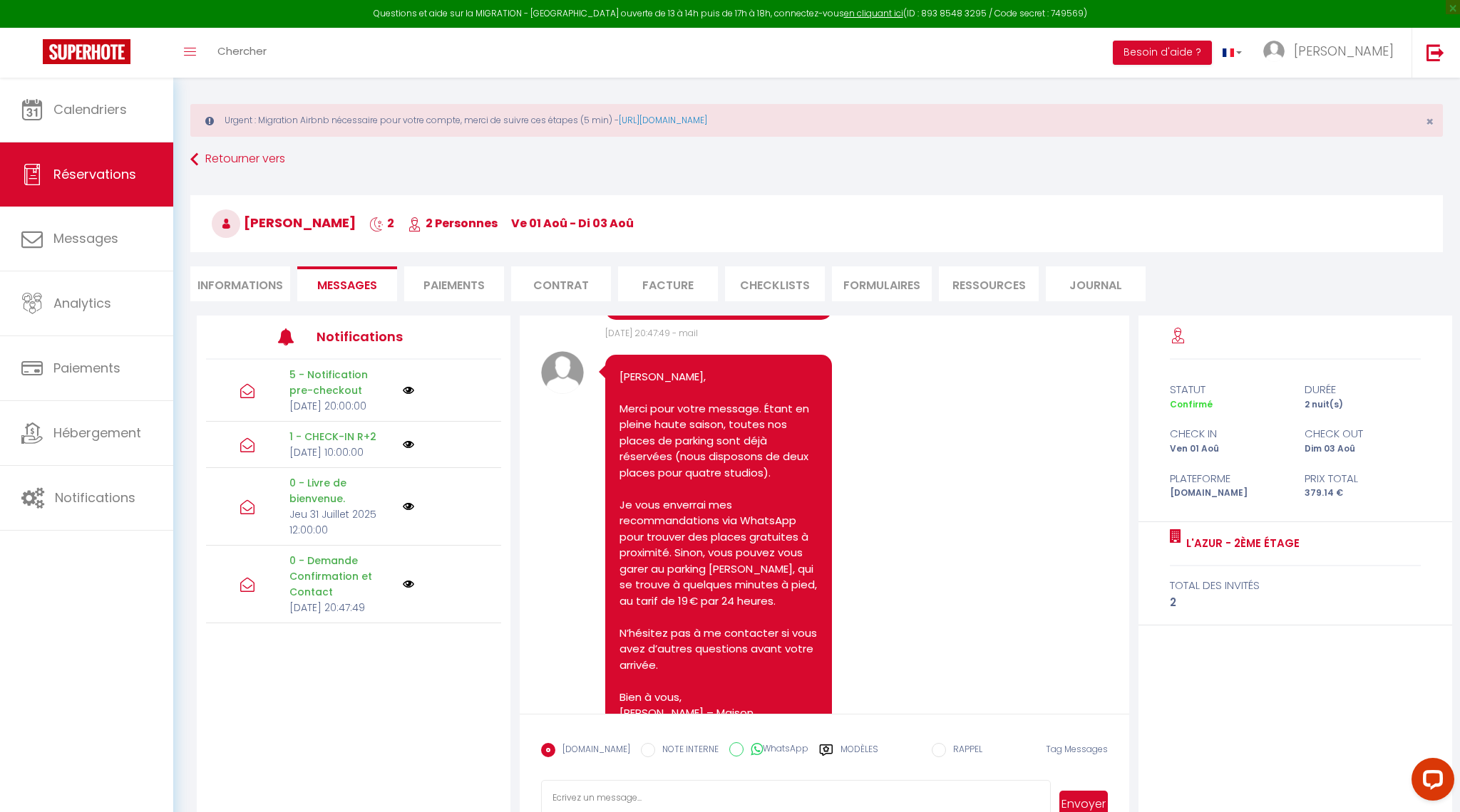
drag, startPoint x: 623, startPoint y: 377, endPoint x: 691, endPoint y: 477, distance: 120.9
click at [691, 477] on pre "Cher Lionel, Merci pour votre message. Étant en pleine haute saison, toutes nos…" at bounding box center [718, 554] width 198 height 370
click at [695, 482] on pre "Cher Lionel, Merci pour votre message. Étant en pleine haute saison, toutes nos…" at bounding box center [718, 554] width 198 height 370
drag, startPoint x: 679, startPoint y: 412, endPoint x: 668, endPoint y: 406, distance: 12.5
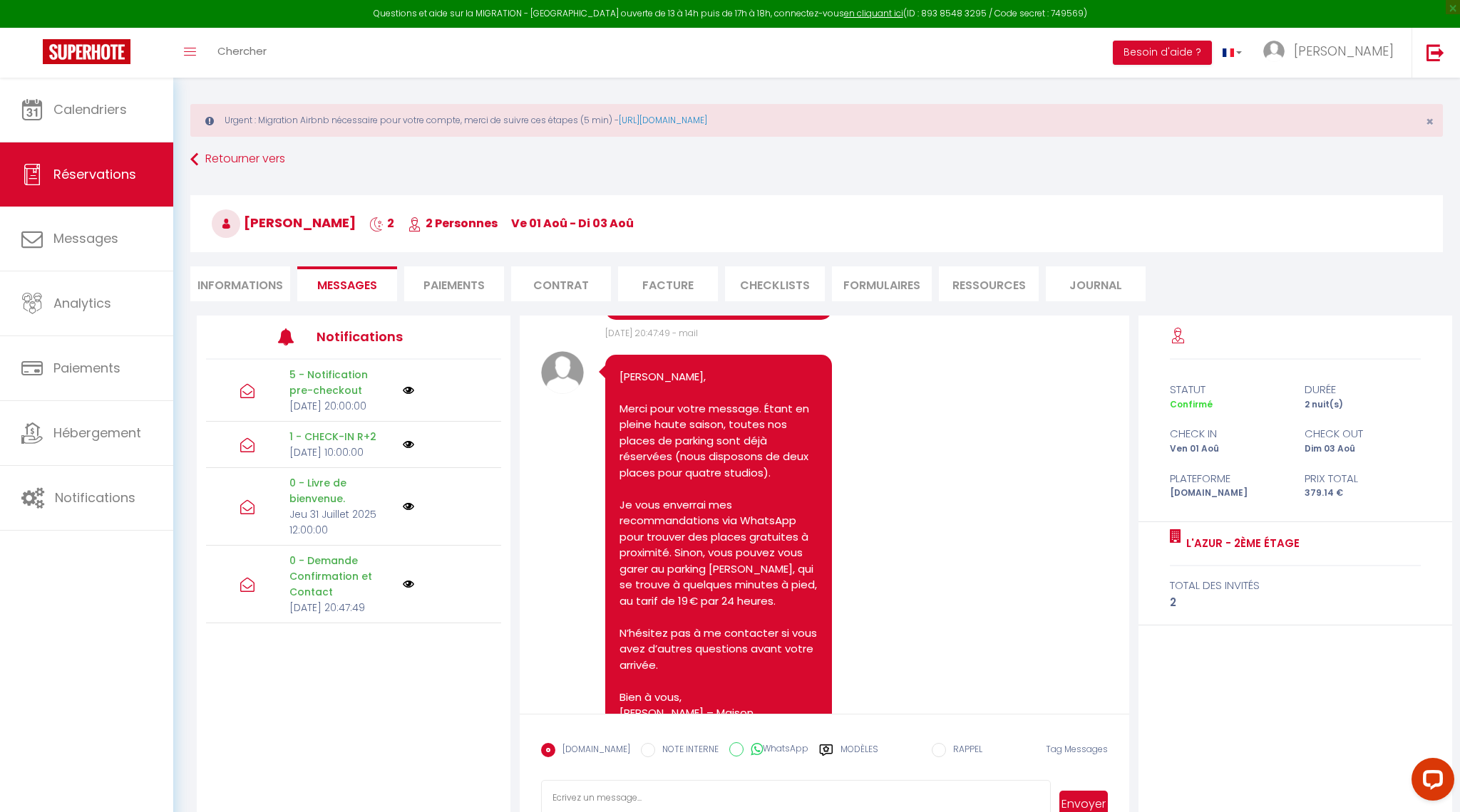
click at [679, 412] on pre "Cher Lionel, Merci pour votre message. Étant en pleine haute saison, toutes nos…" at bounding box center [718, 554] width 198 height 370
drag, startPoint x: 625, startPoint y: 362, endPoint x: 722, endPoint y: 592, distance: 249.6
click at [714, 592] on pre "Cher Lionel, Merci pour votre message. Étant en pleine haute saison, toutes nos…" at bounding box center [718, 554] width 198 height 370
click at [723, 592] on pre "Cher Lionel, Merci pour votre message. Étant en pleine haute saison, toutes nos…" at bounding box center [718, 554] width 198 height 370
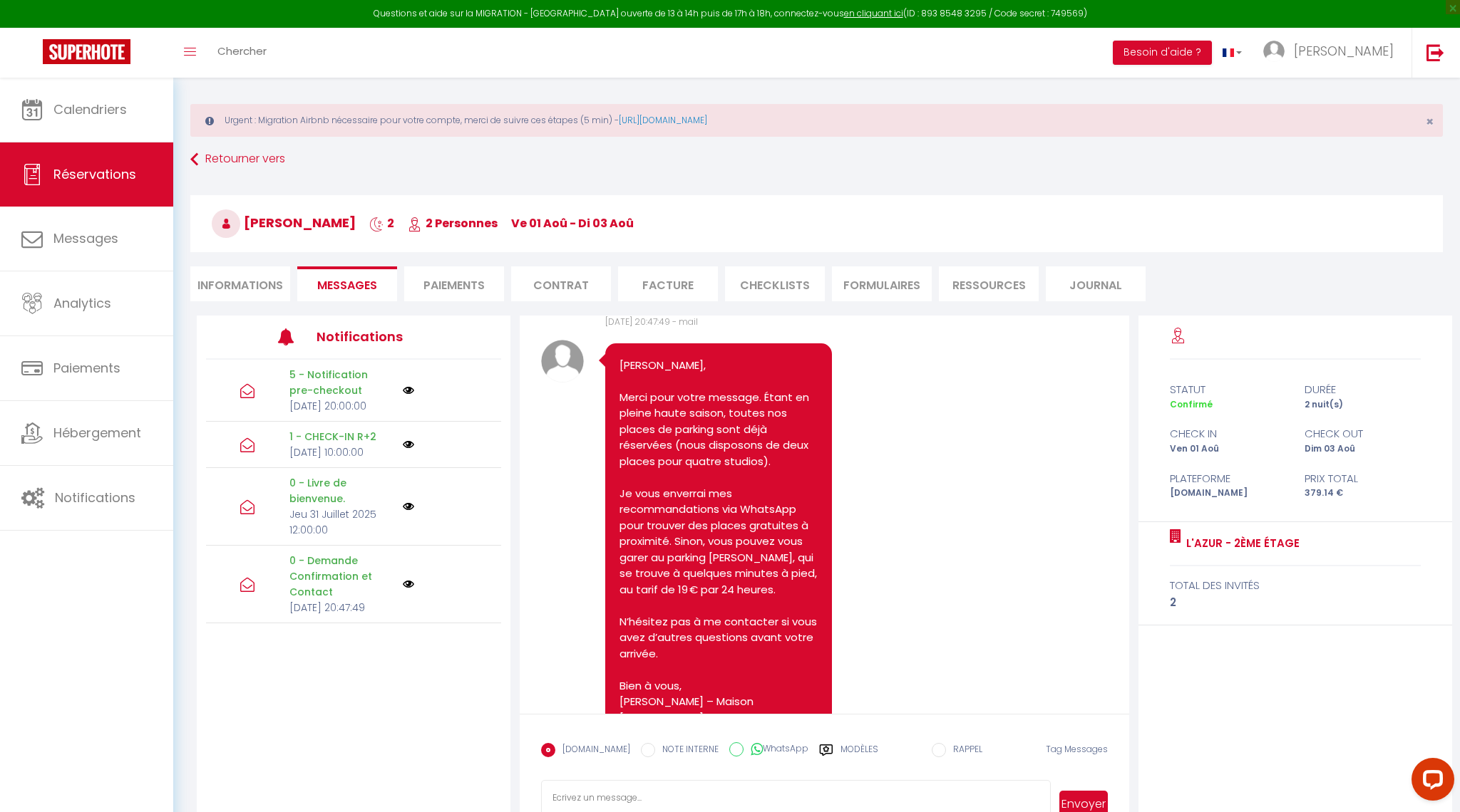
scroll to position [555, 0]
select select
click at [282, 163] on link "Retourner vers" at bounding box center [816, 159] width 1252 height 25
select select
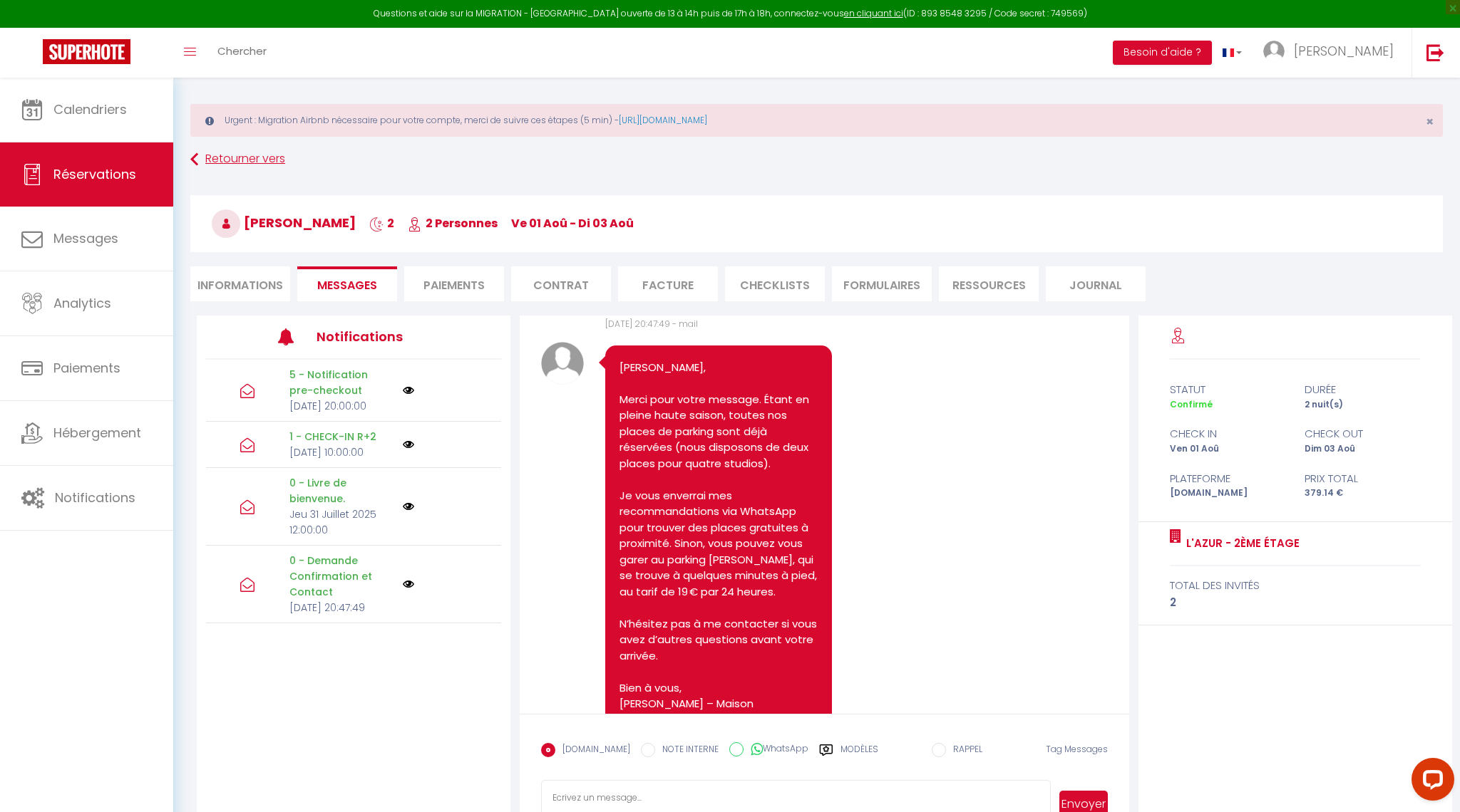
select select
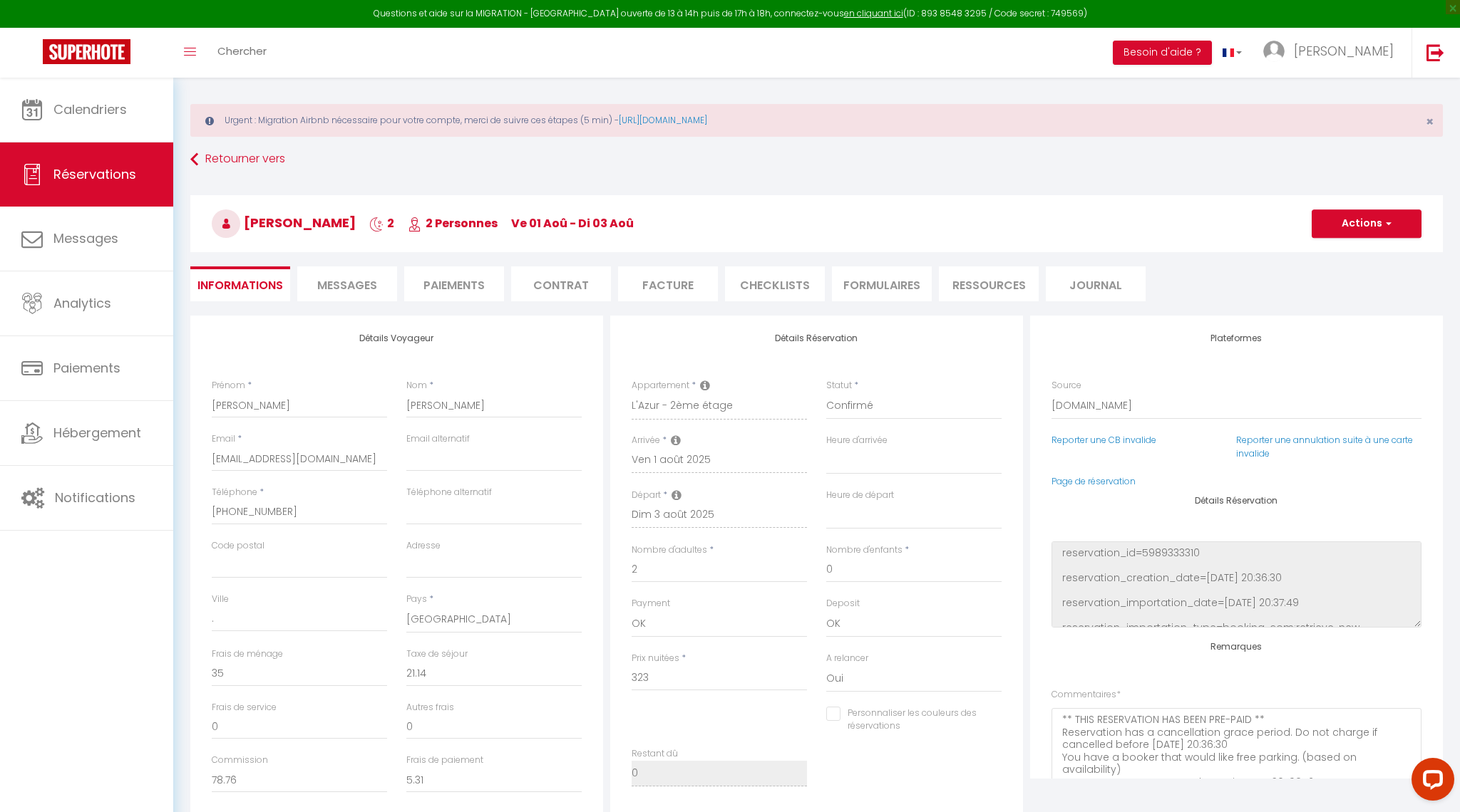
click at [83, 171] on span "Réservations" at bounding box center [95, 174] width 83 height 18
select select "not_cancelled"
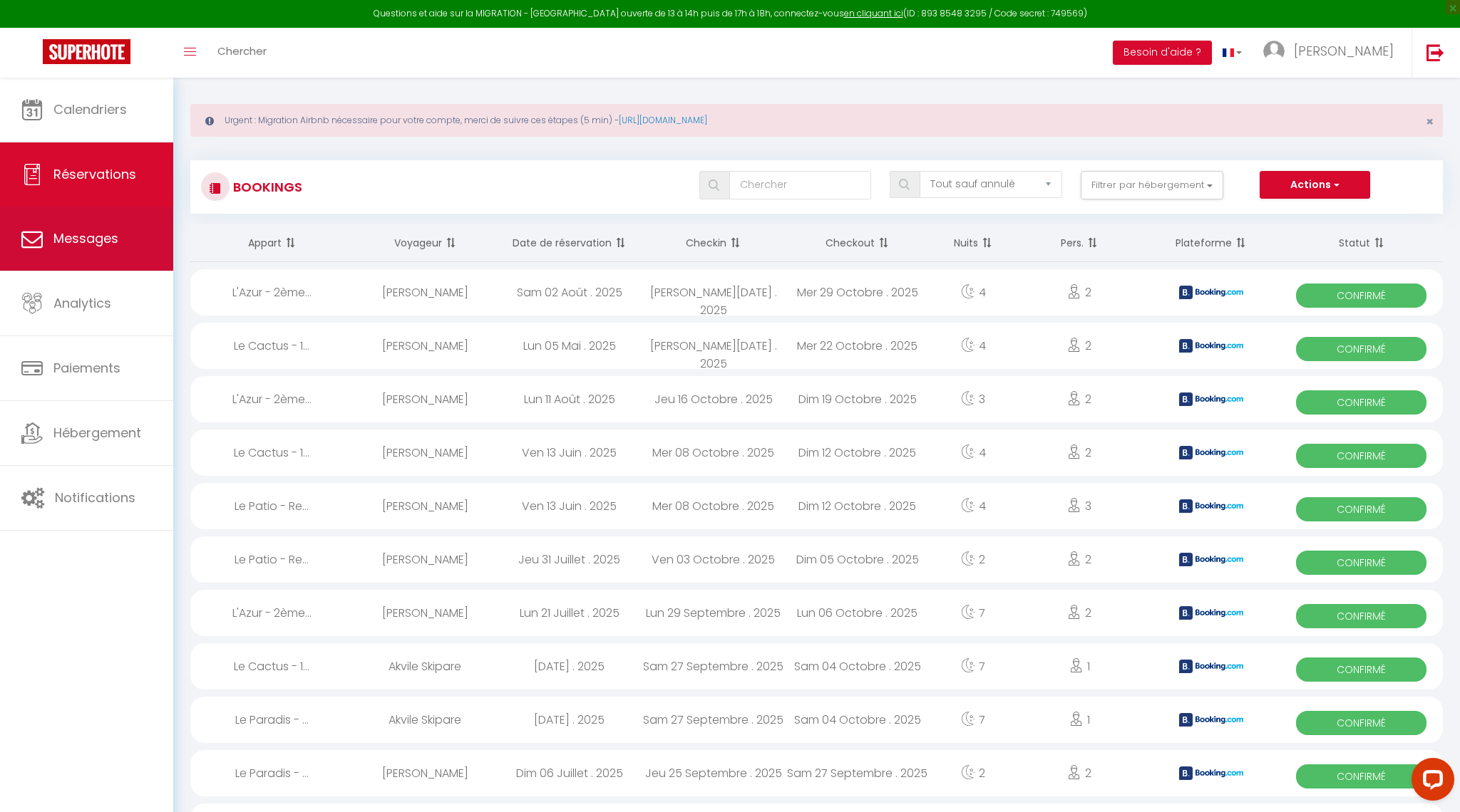
click at [66, 247] on span "Messages" at bounding box center [86, 238] width 65 height 18
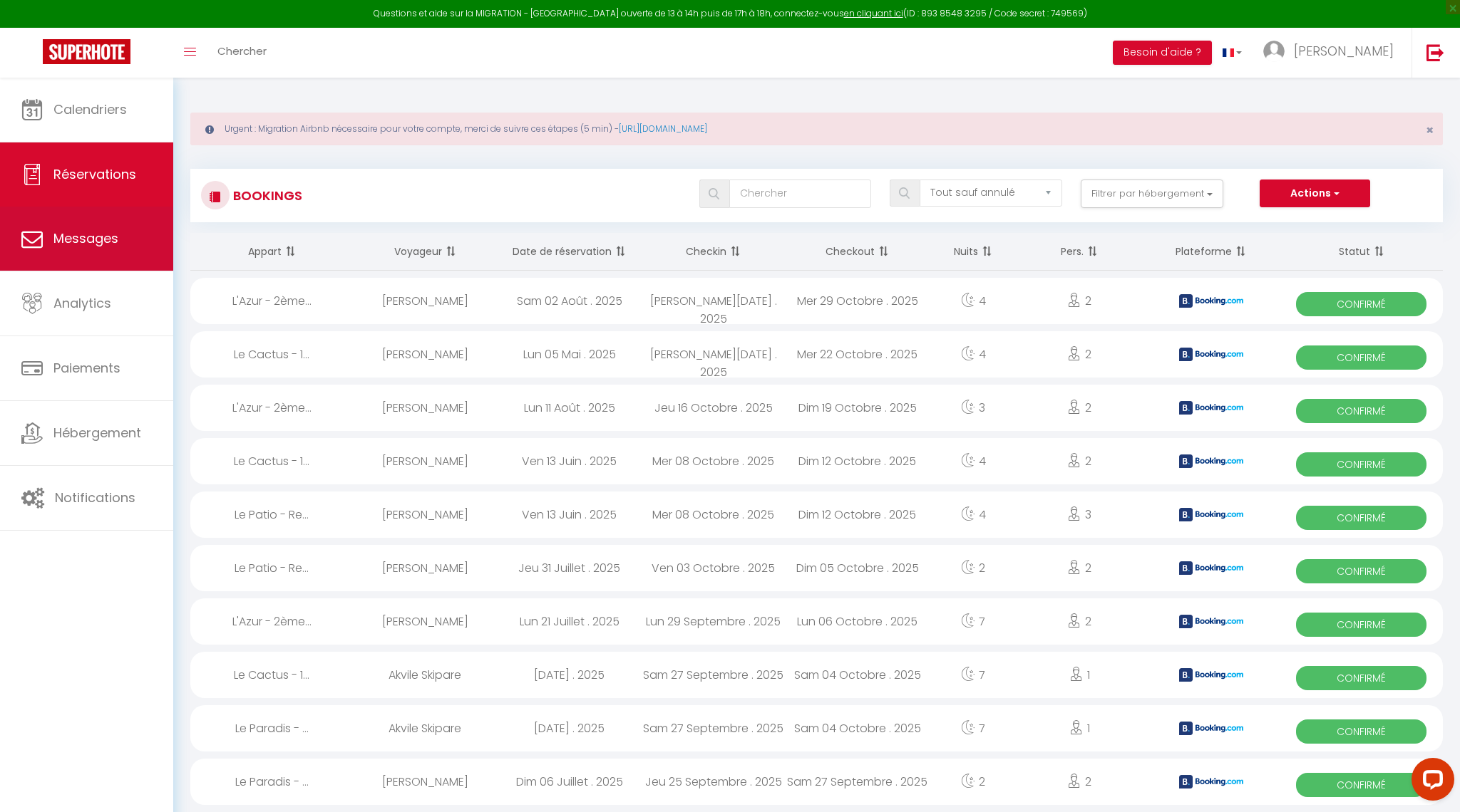
select select "message"
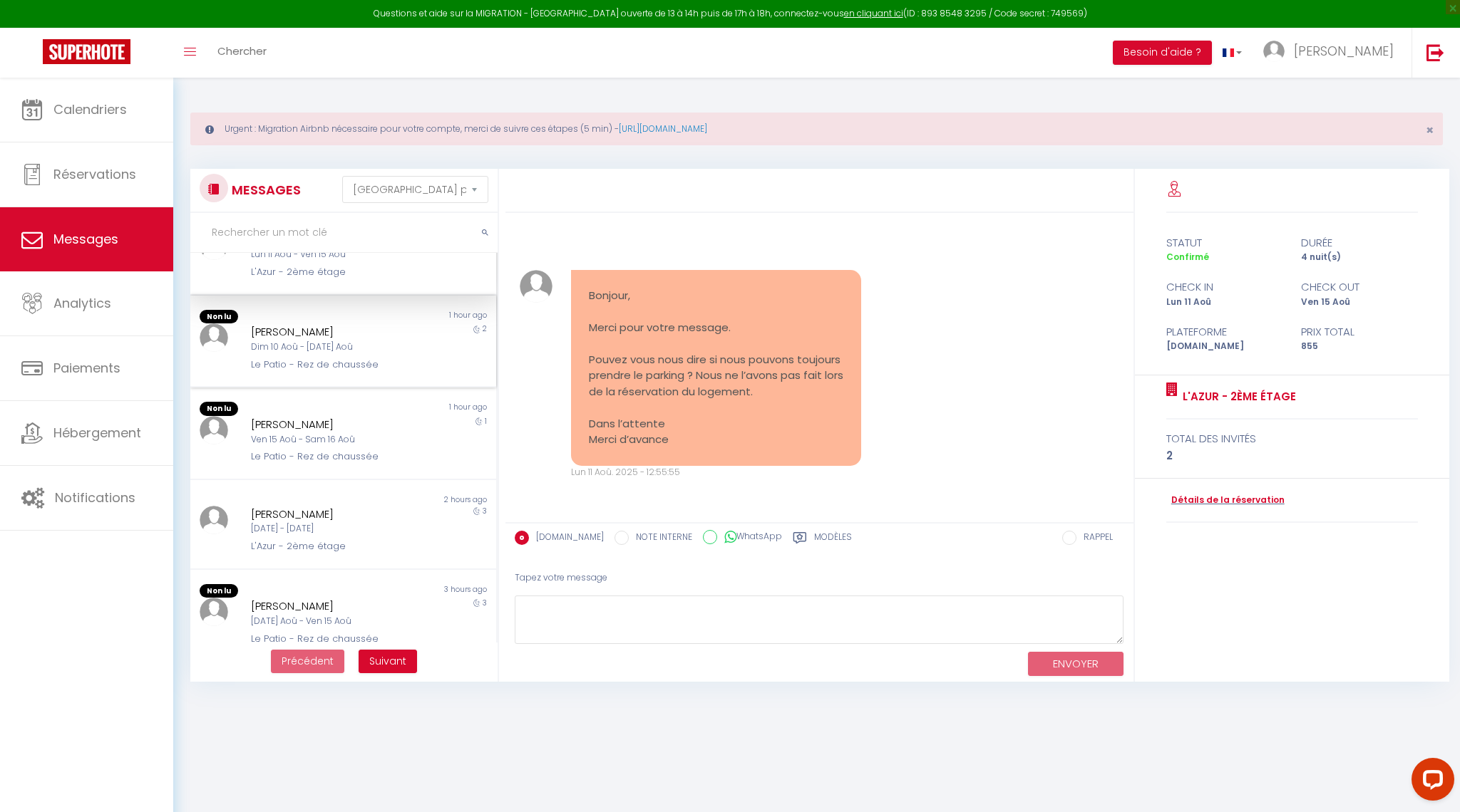
scroll to position [48, 0]
click at [339, 342] on div "Dim 10 Aoû - Mar 12 Aoû" at bounding box center [331, 345] width 160 height 13
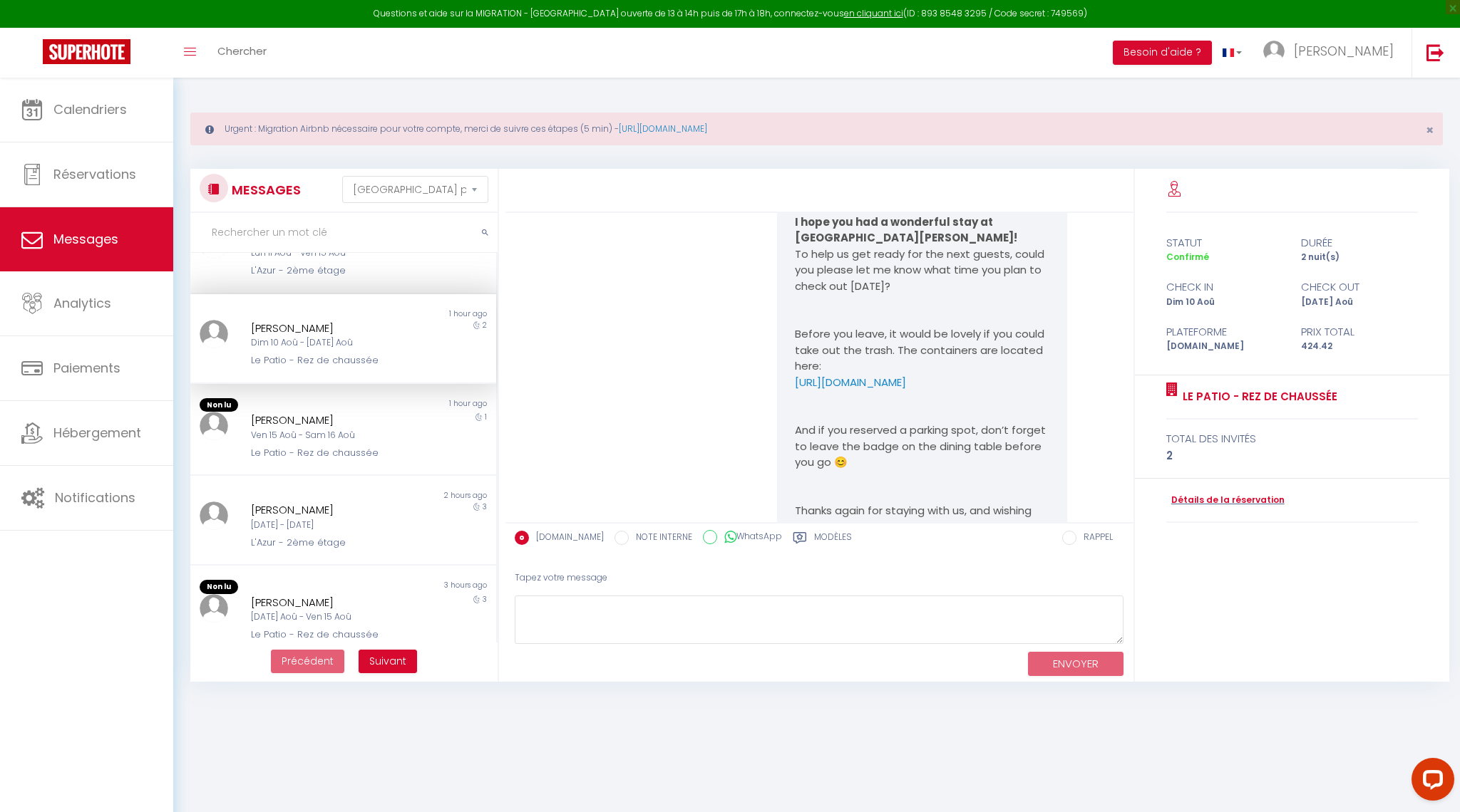
scroll to position [4045, 0]
click at [318, 442] on div "Ven 15 Aoû - Sam 16 Aoû" at bounding box center [331, 435] width 160 height 13
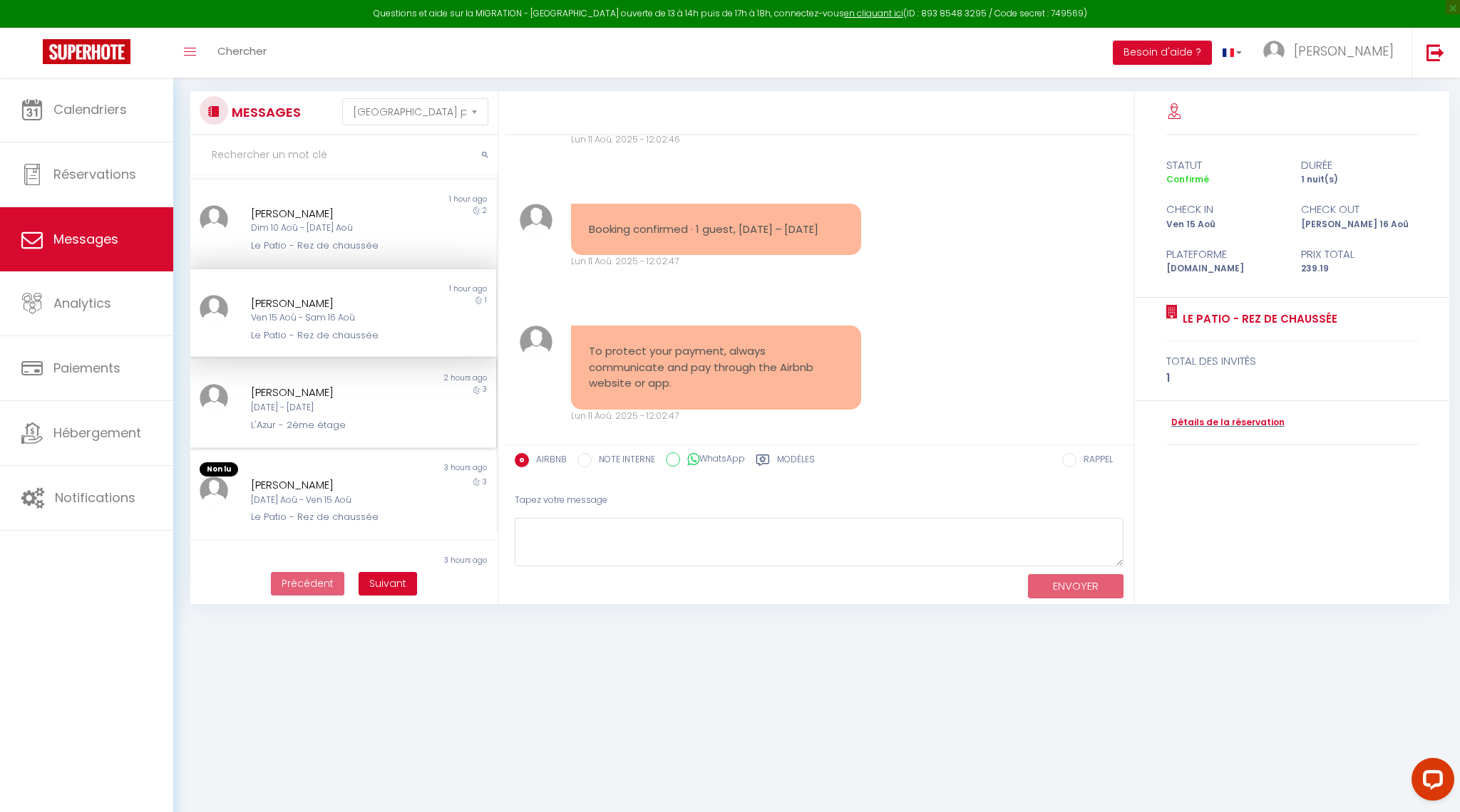
scroll to position [90, 0]
click at [299, 499] on div "Mar 12 Aoû - Ven 15 Aoû" at bounding box center [331, 496] width 160 height 13
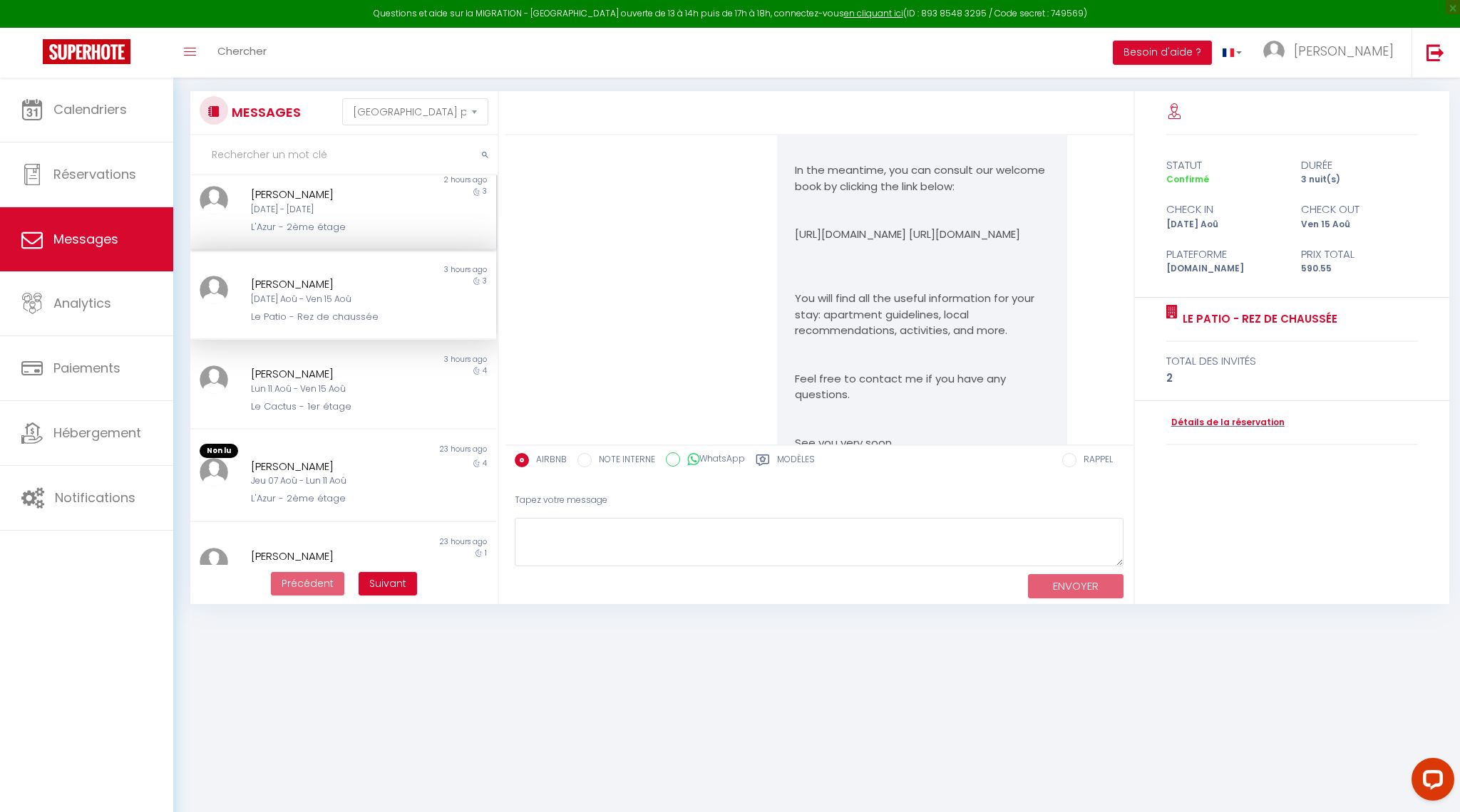
scroll to position [290, 0]
click at [320, 479] on div "Jeu 07 Aoû - Lun 11 Aoû" at bounding box center [331, 475] width 160 height 13
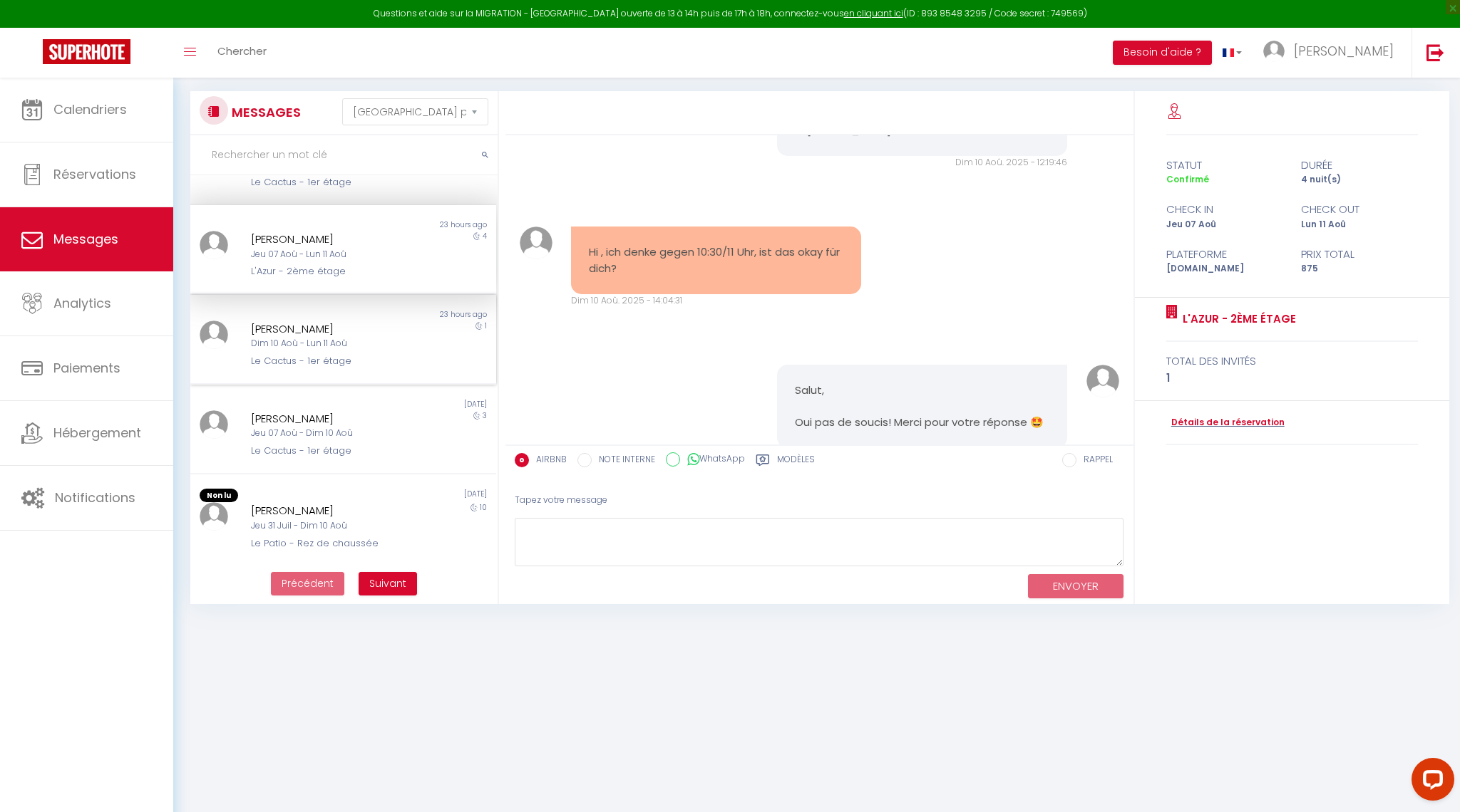
scroll to position [510, 0]
click at [335, 522] on div "Jeu 31 Juil - Dim 10 Aoû" at bounding box center [331, 526] width 160 height 13
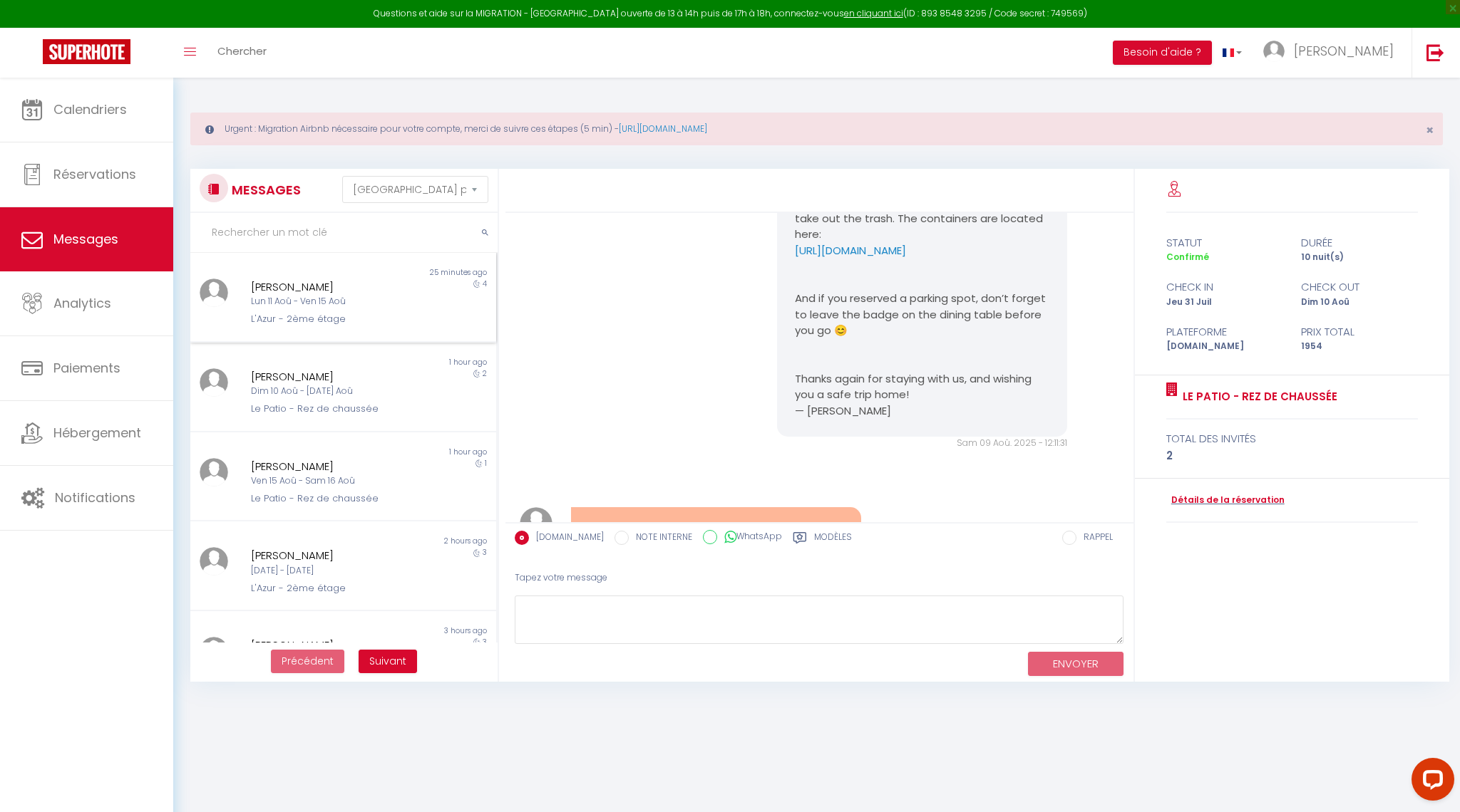
click at [337, 298] on div "Lun 11 Aoû - Ven 15 Aoû" at bounding box center [331, 301] width 160 height 13
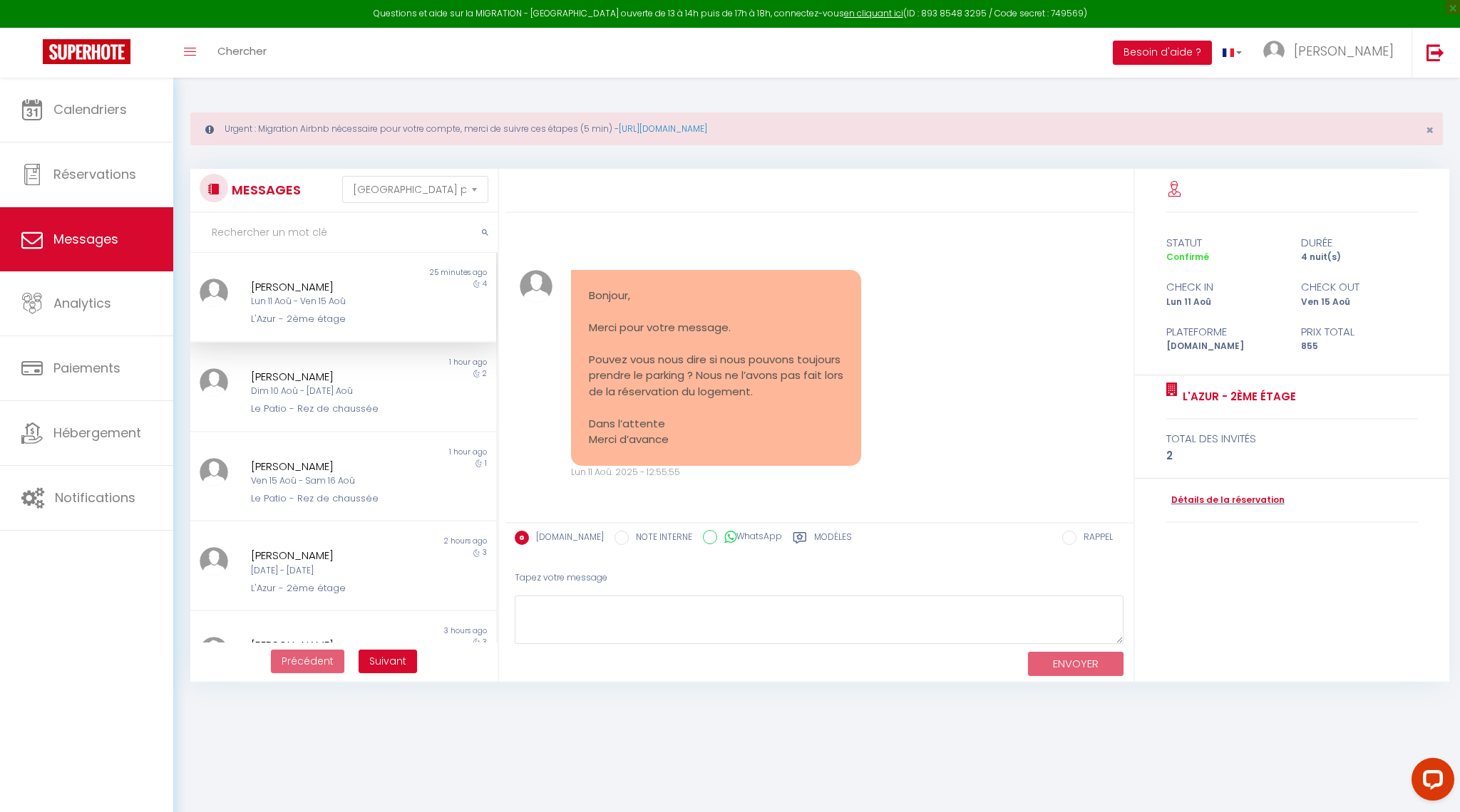
scroll to position [1982, 0]
